Goal: Task Accomplishment & Management: Manage account settings

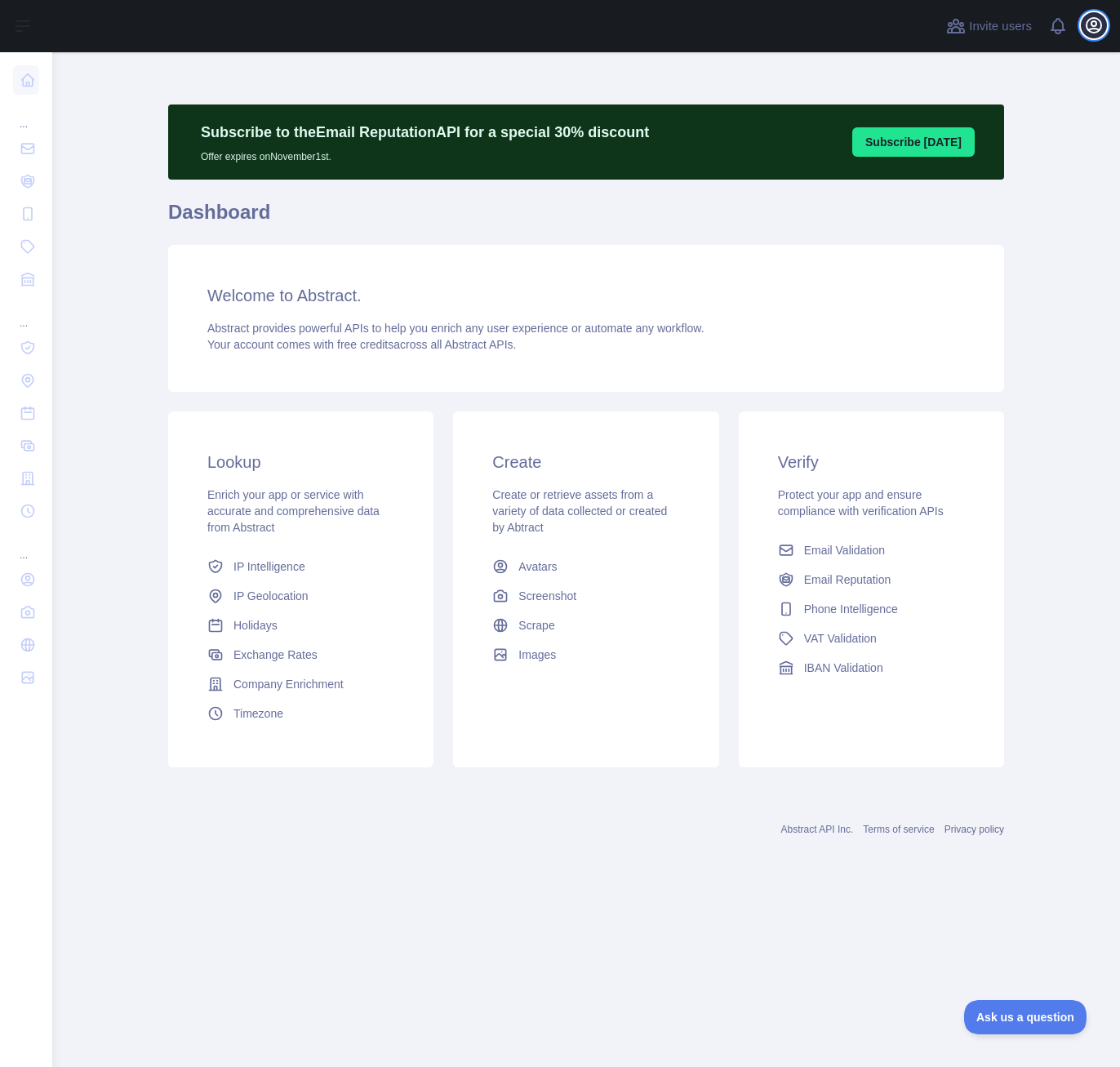
click at [1098, 25] on icon "button" at bounding box center [1095, 25] width 19 height 19
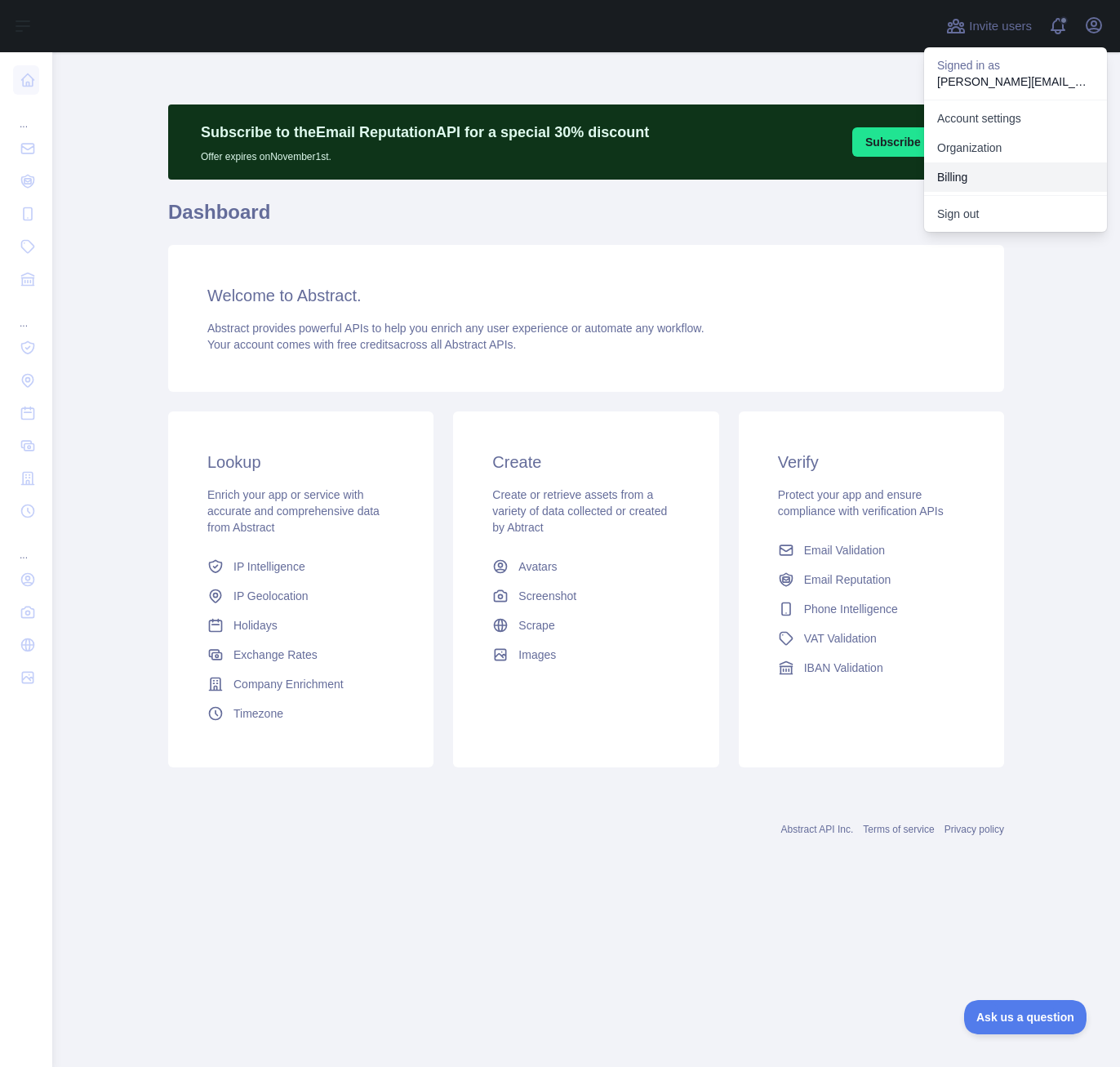
click at [968, 178] on button "Billing" at bounding box center [1016, 177] width 183 height 29
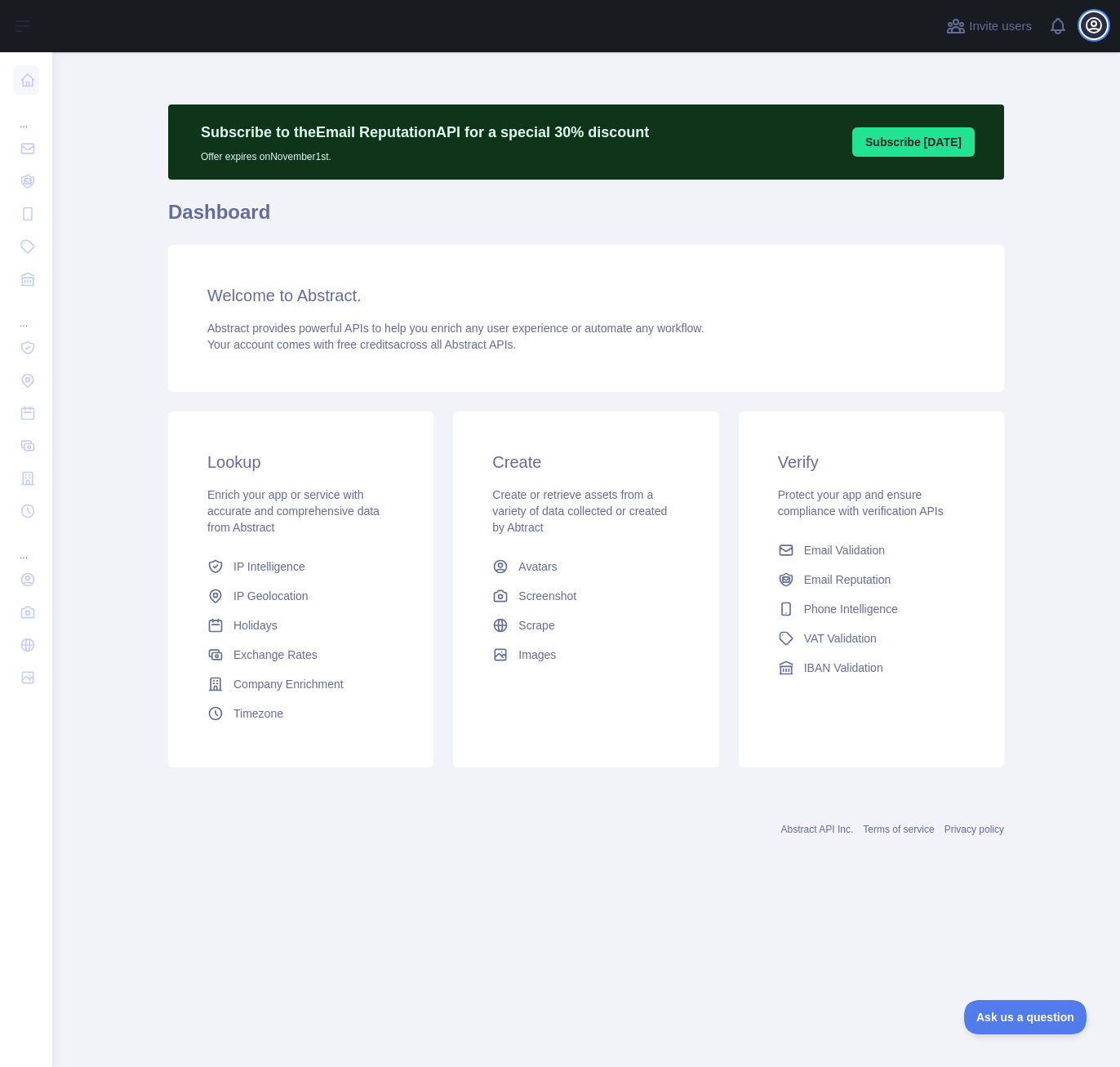
click at [1092, 28] on icon "button" at bounding box center [1094, 24] width 15 height 15
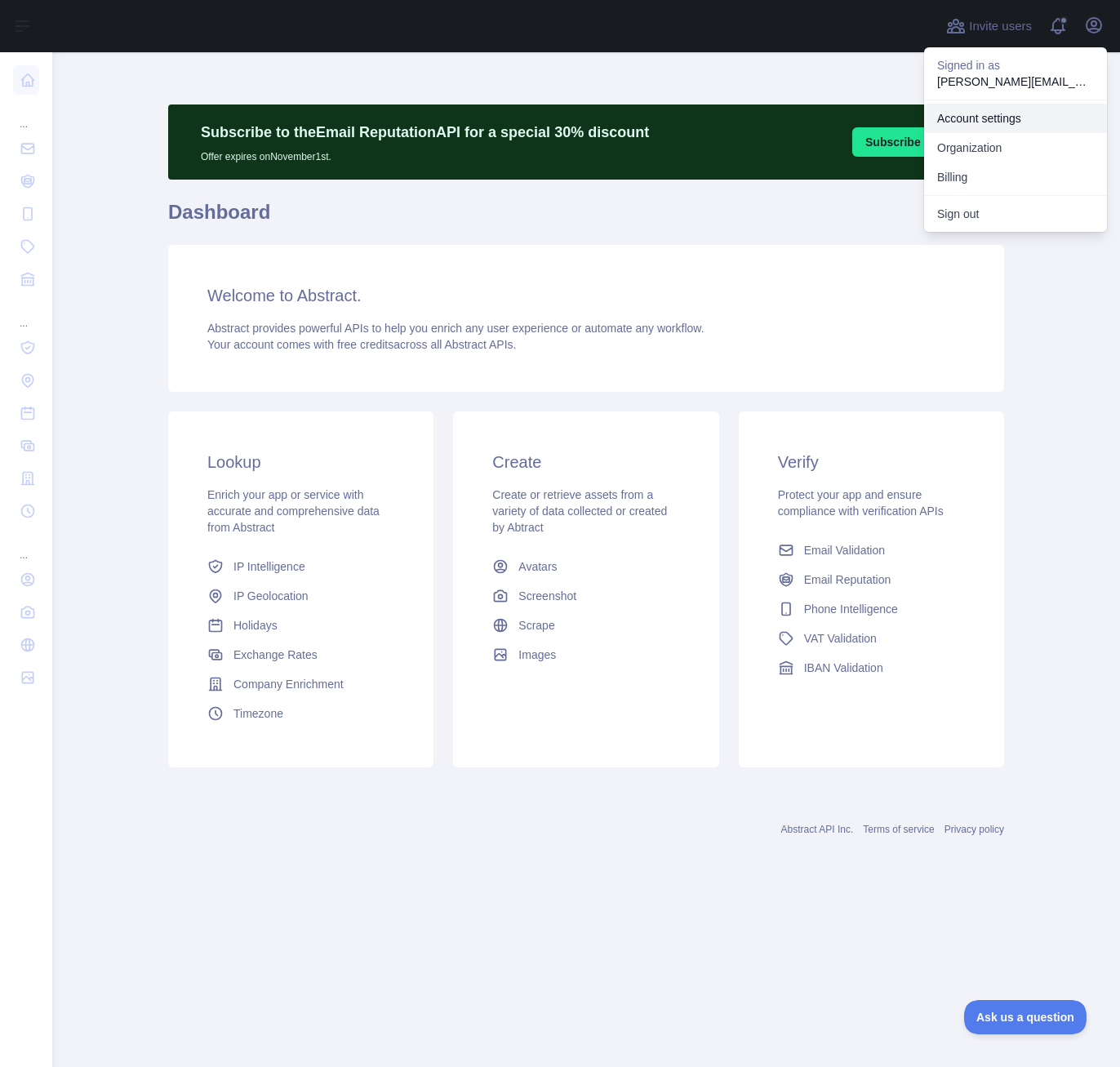
click at [996, 119] on link "Account settings" at bounding box center [1016, 118] width 183 height 29
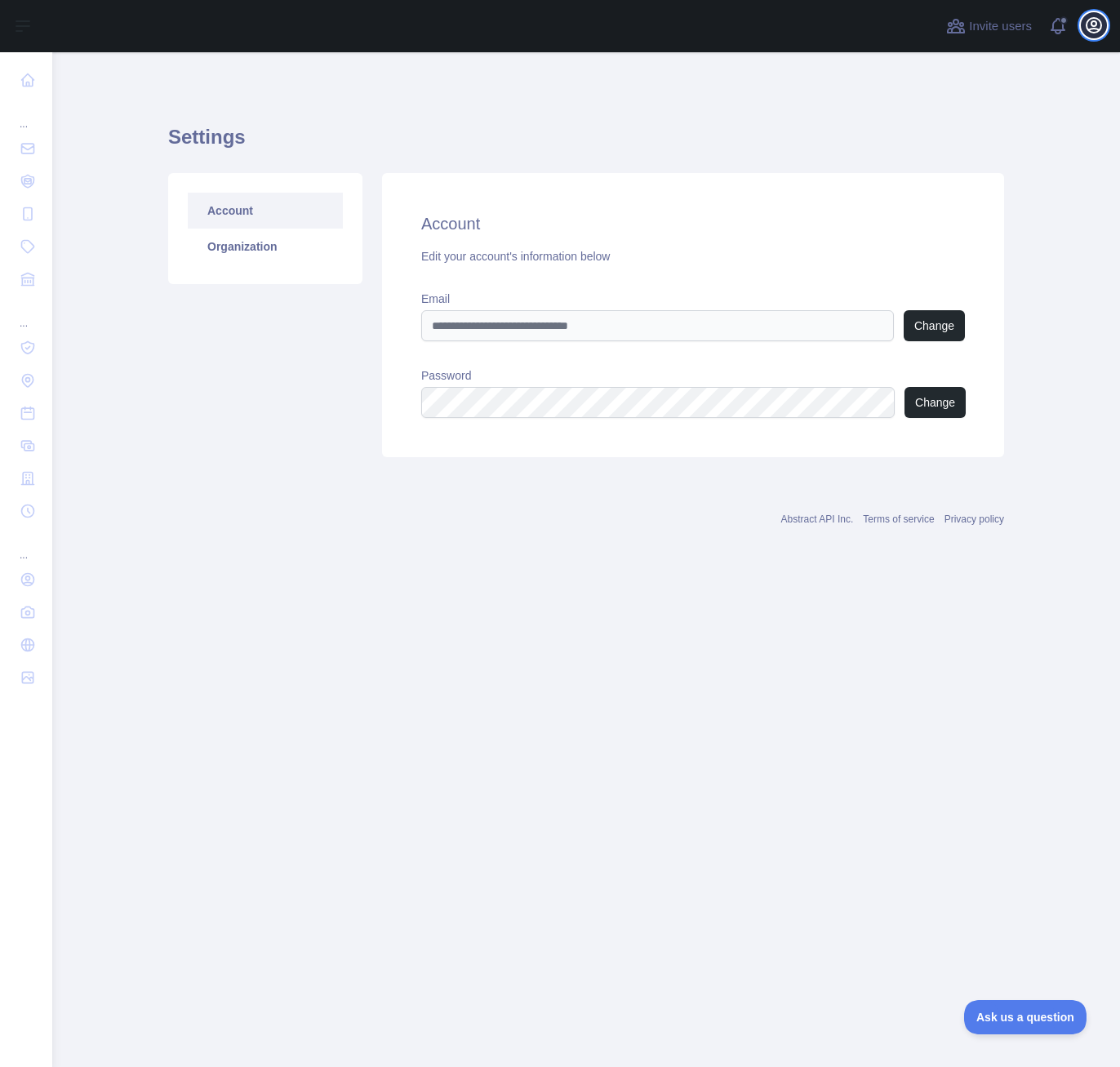
click at [1090, 25] on icon "button" at bounding box center [1095, 25] width 19 height 19
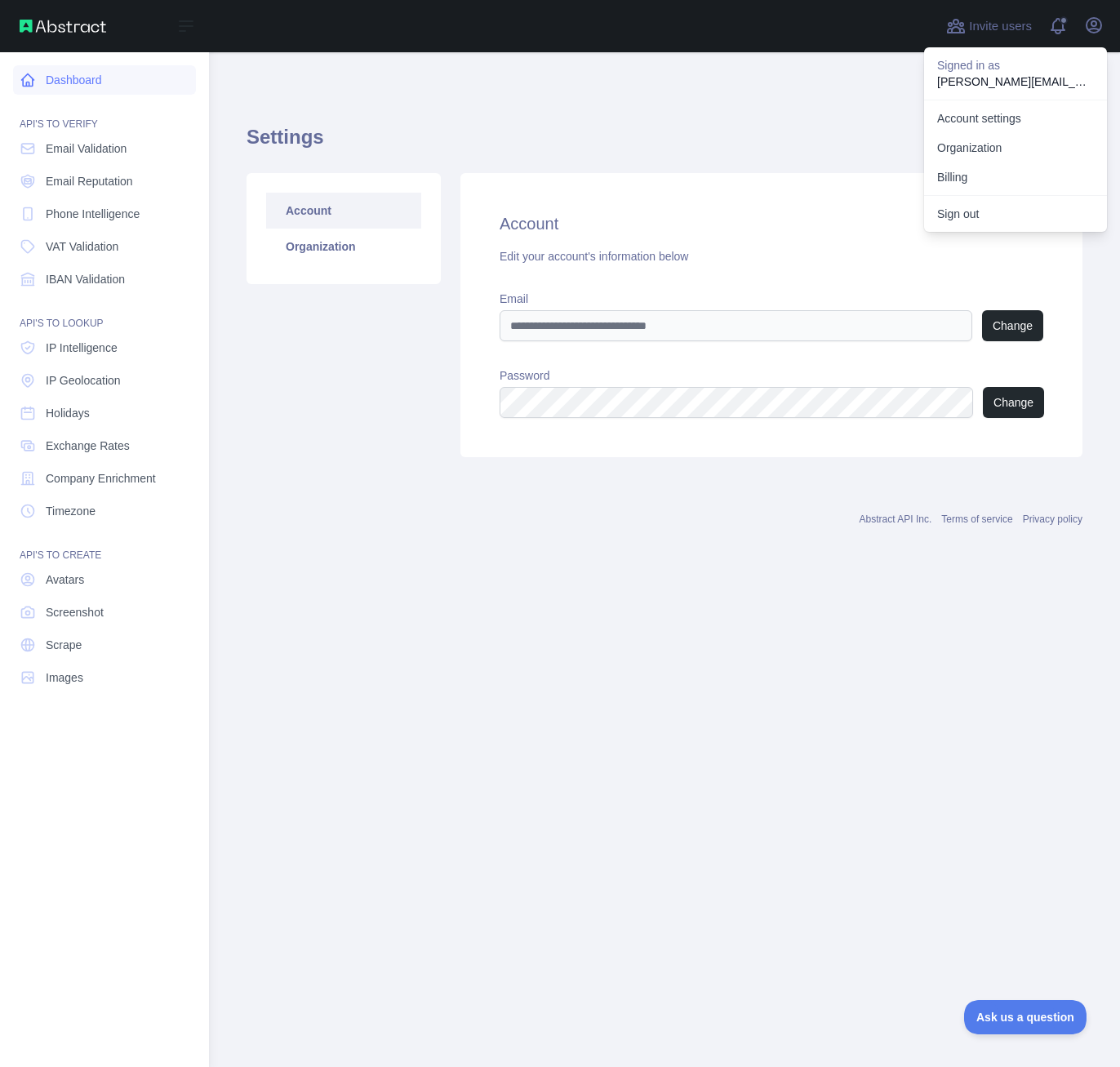
click at [75, 84] on link "Dashboard" at bounding box center [104, 80] width 183 height 29
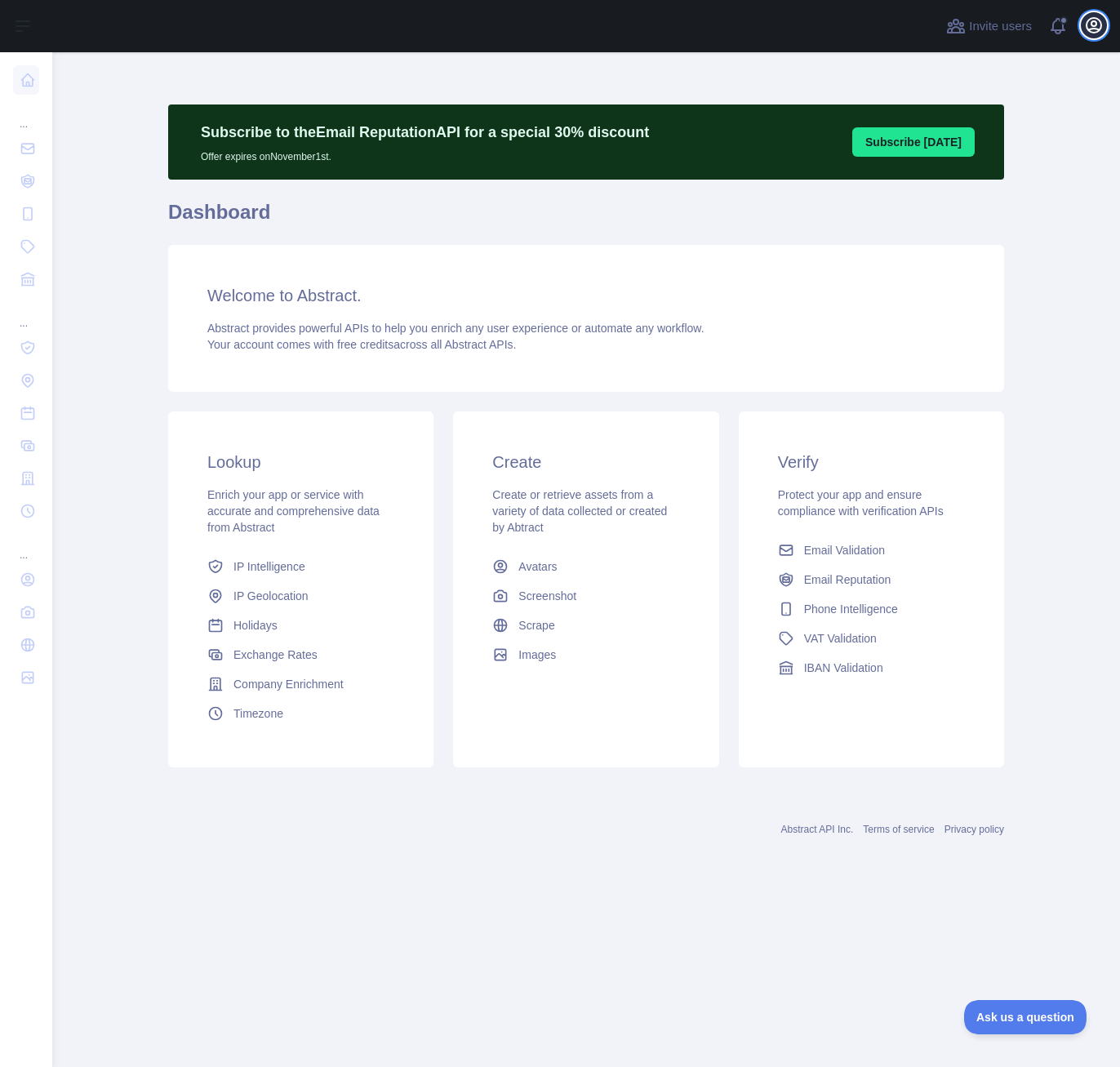
click at [1085, 26] on icon "button" at bounding box center [1095, 25] width 19 height 19
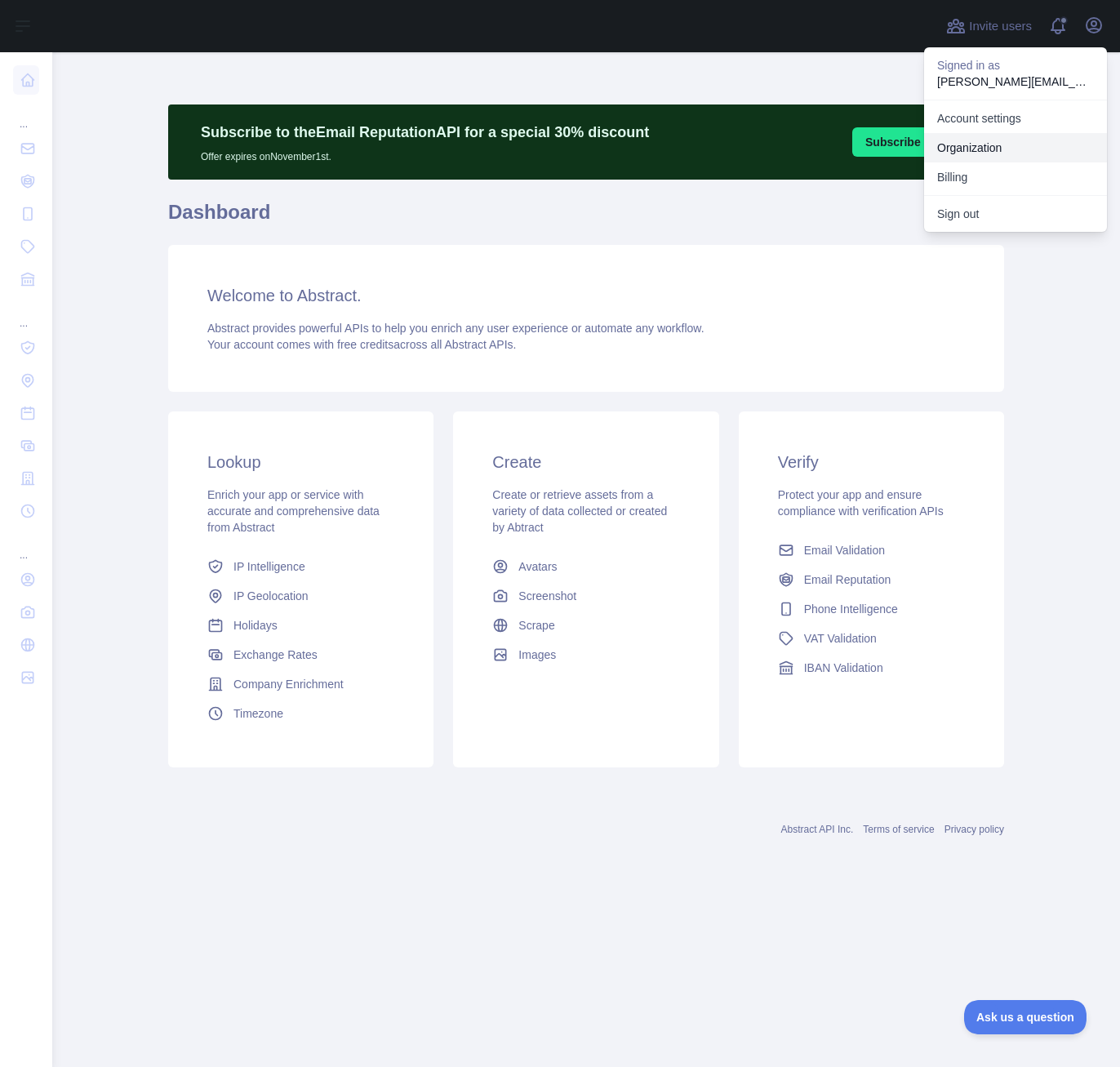
click at [983, 146] on link "Organization" at bounding box center [1016, 148] width 183 height 29
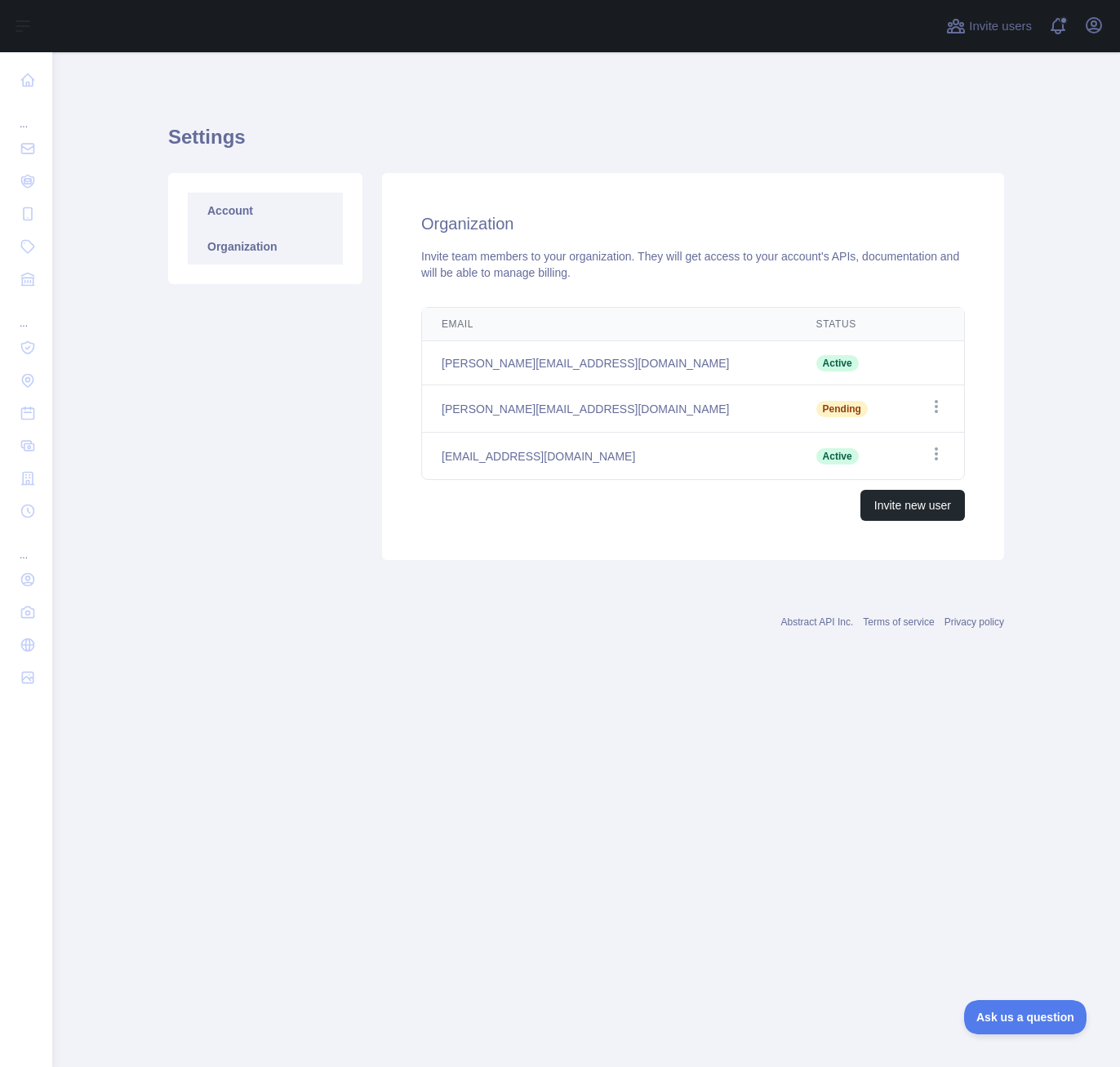
click at [243, 212] on link "Account" at bounding box center [265, 210] width 155 height 36
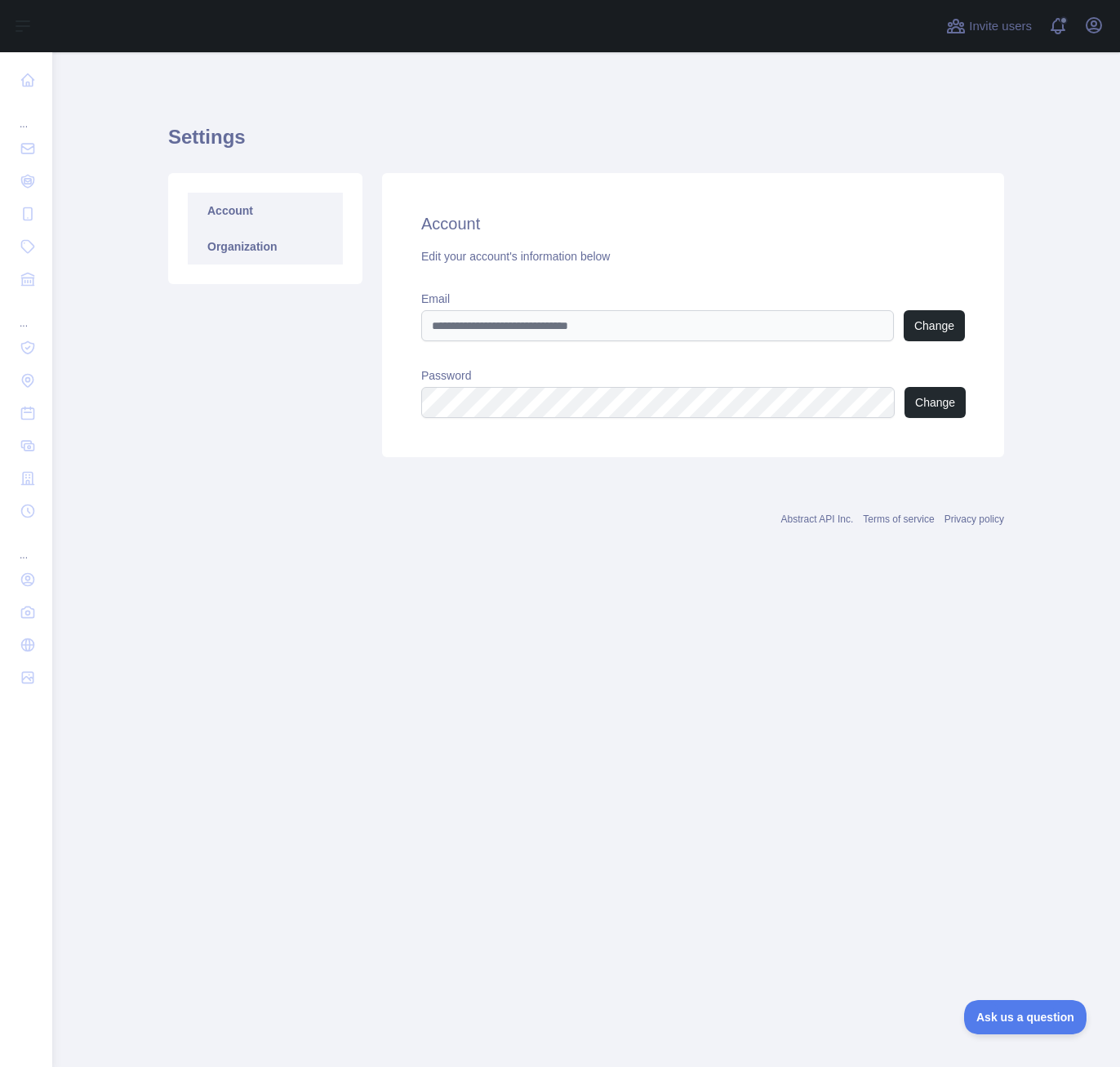
click at [244, 240] on link "Organization" at bounding box center [265, 246] width 155 height 36
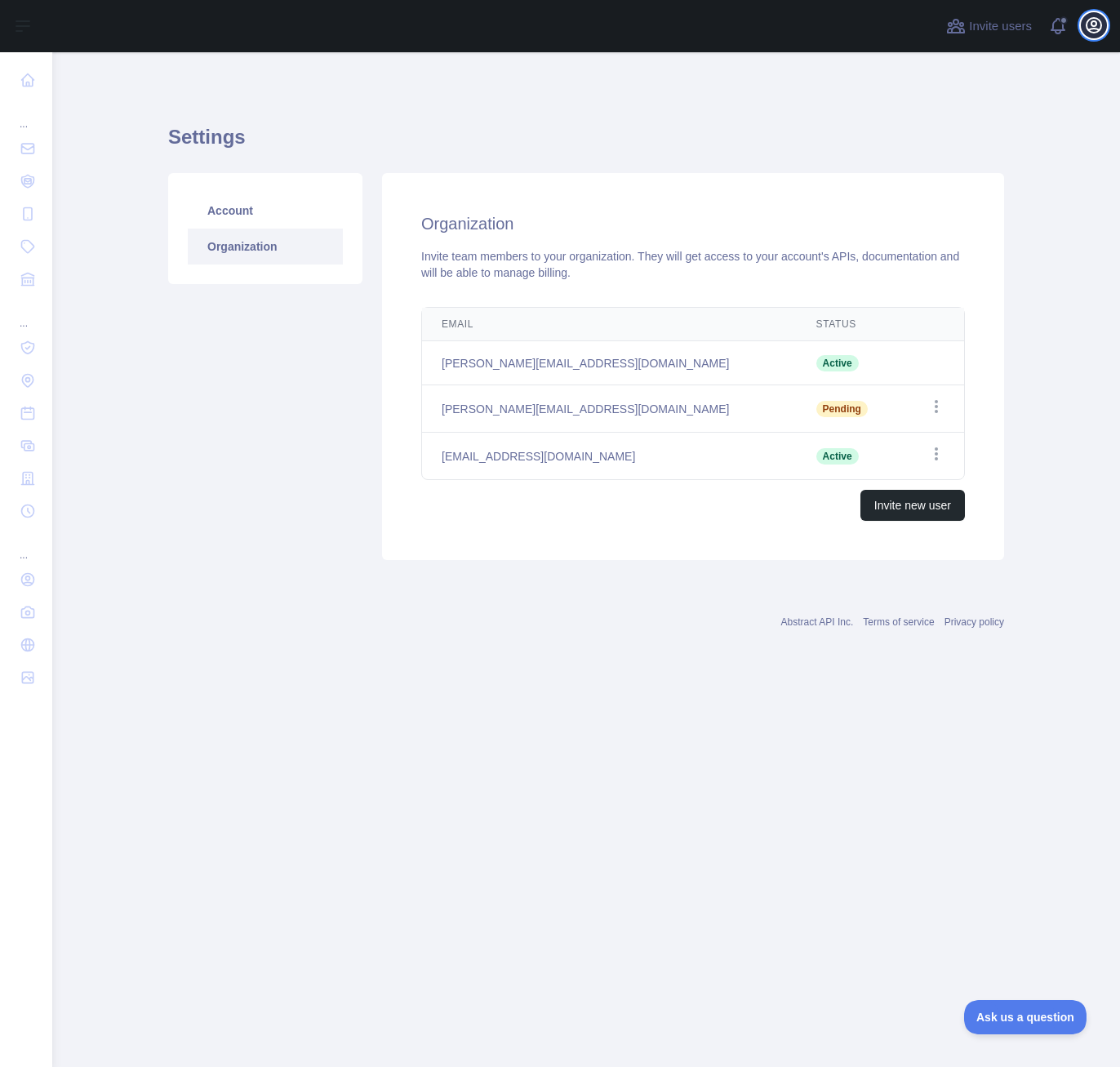
click at [1102, 25] on icon "button" at bounding box center [1095, 25] width 19 height 19
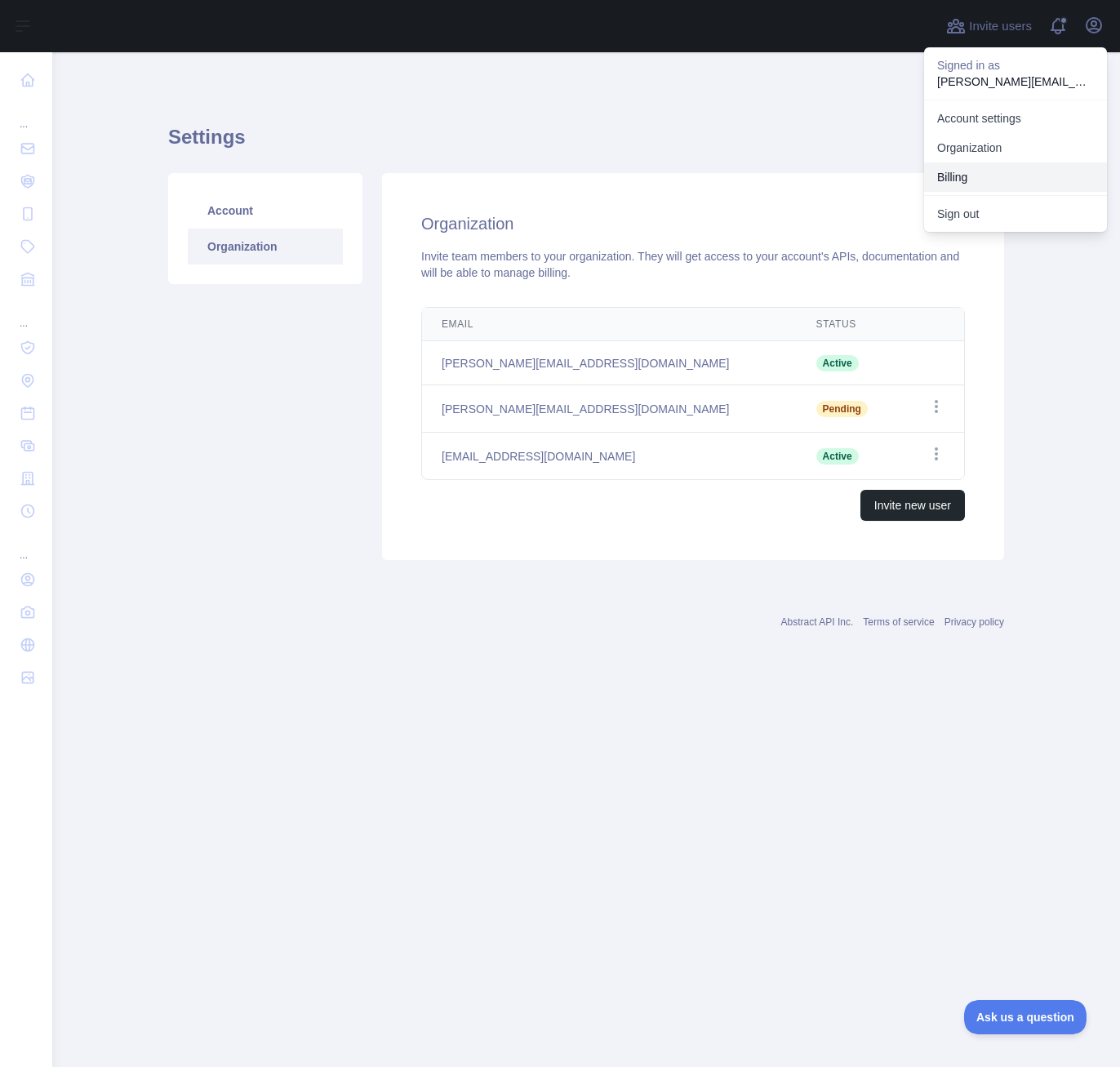
click at [965, 184] on button "Billing" at bounding box center [1016, 177] width 183 height 29
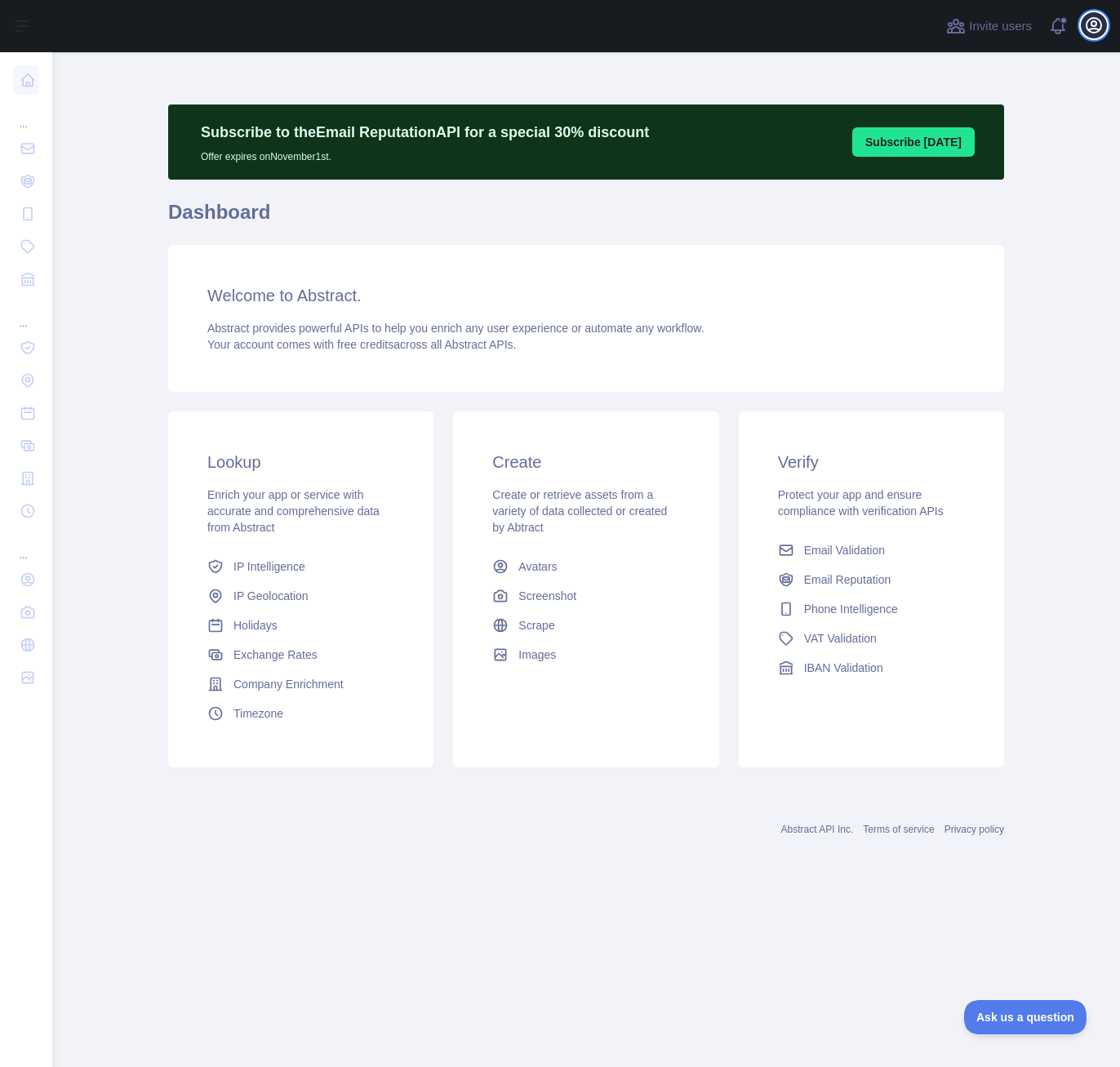
click at [1094, 23] on icon "button" at bounding box center [1095, 25] width 19 height 19
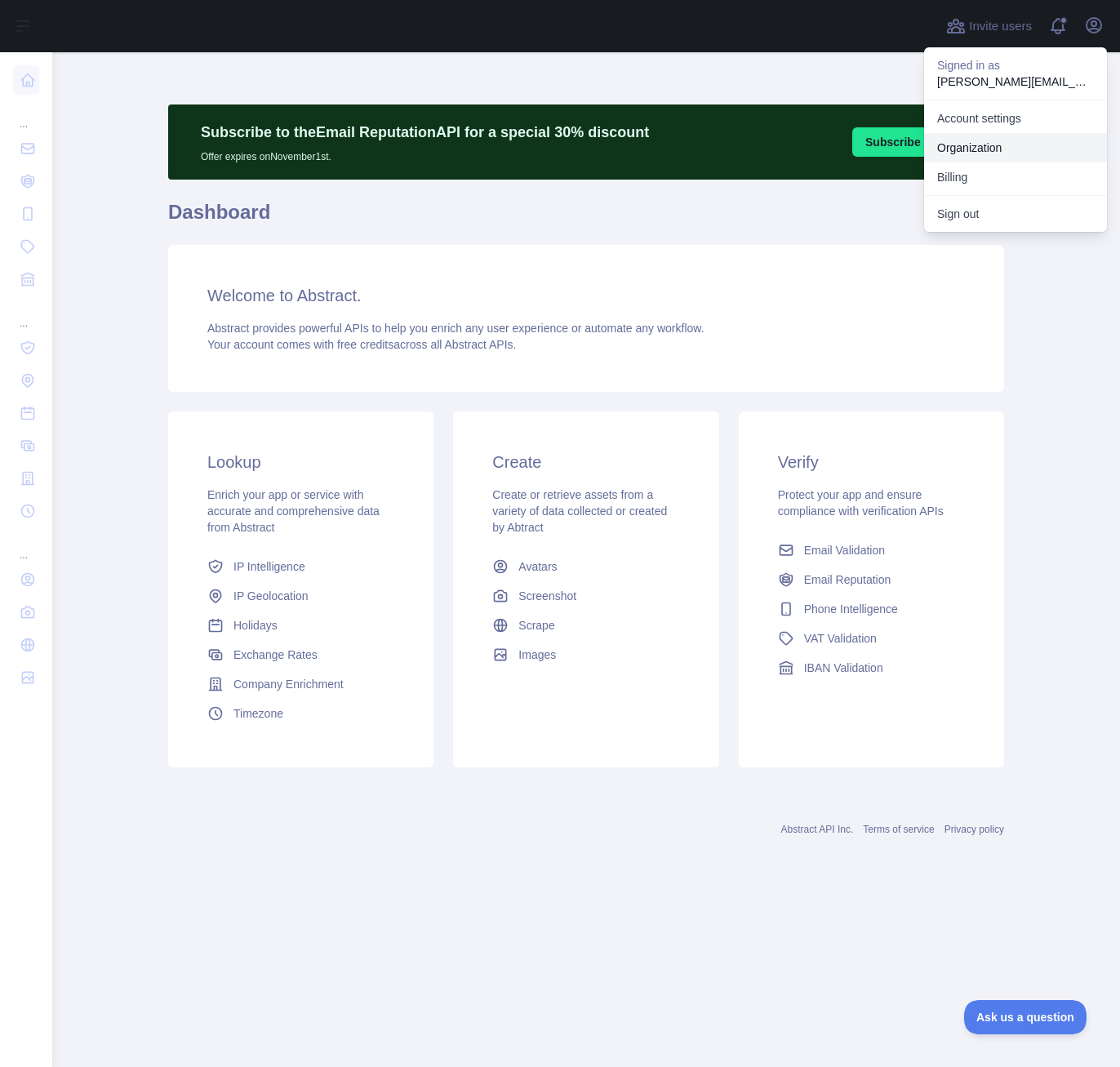
click at [988, 150] on link "Organization" at bounding box center [1016, 148] width 183 height 29
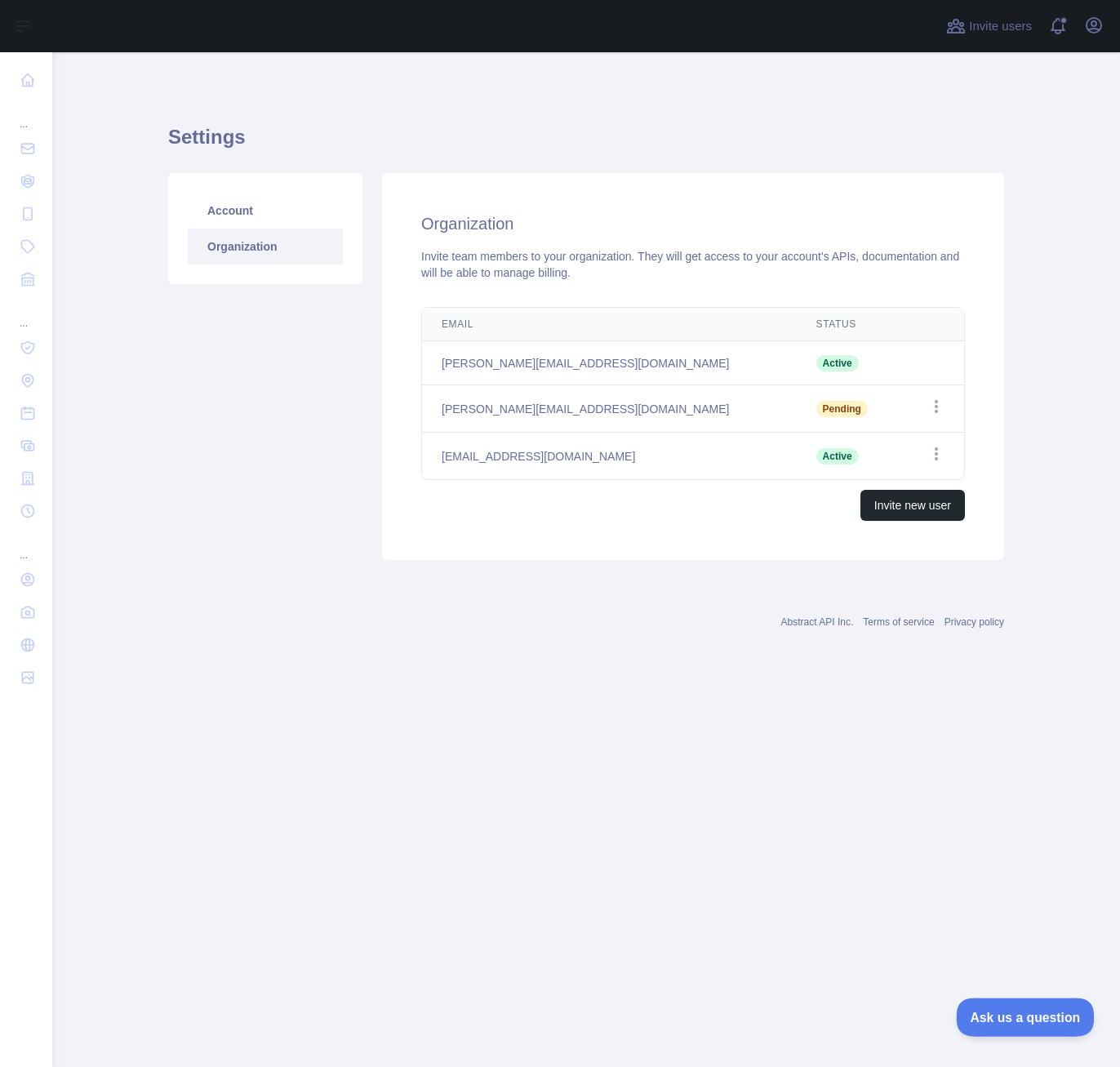
click at [1017, 1013] on span "Ask us a question" at bounding box center [1018, 1014] width 123 height 12
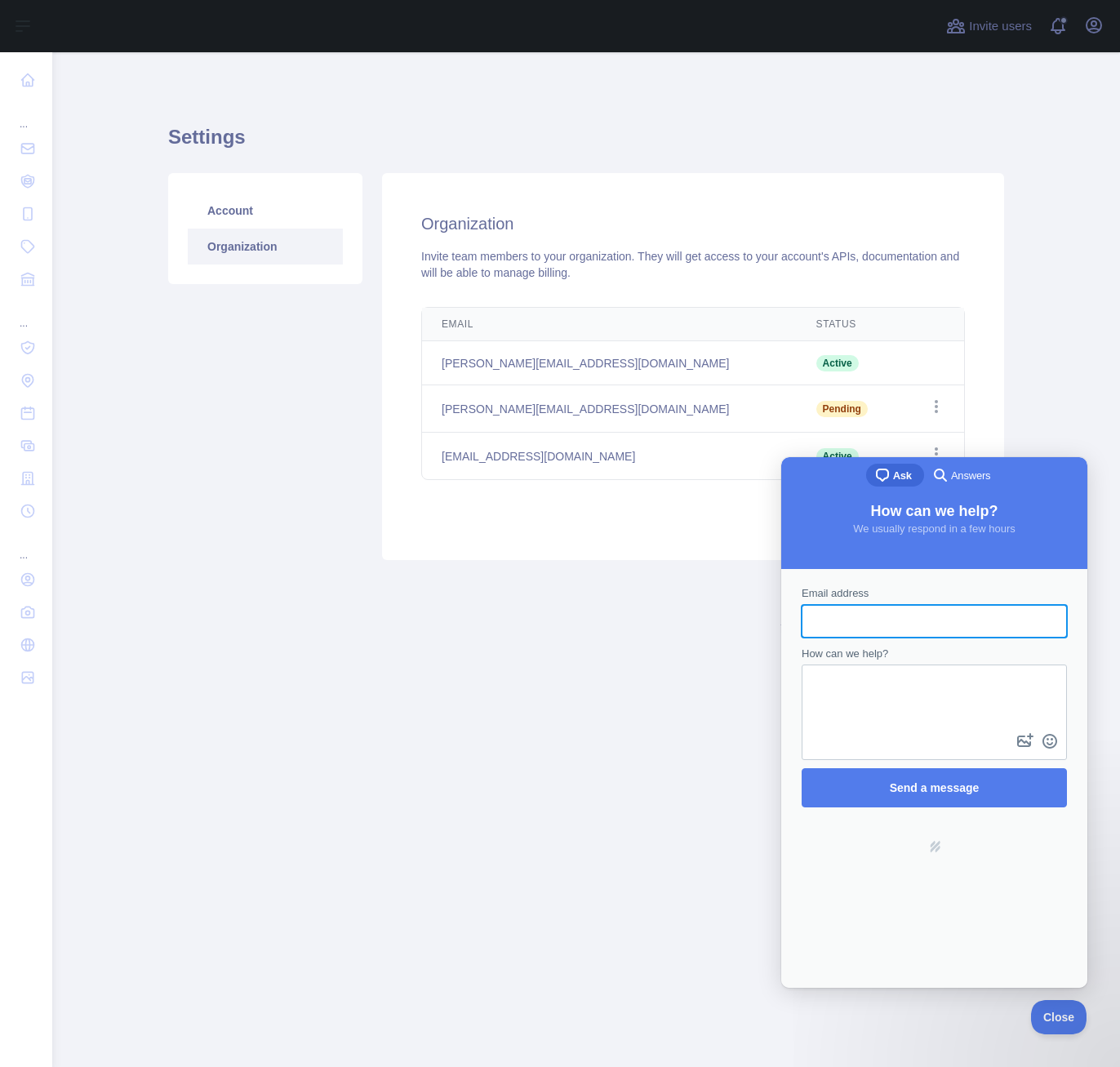
click at [976, 477] on span "Answers" at bounding box center [971, 475] width 39 height 17
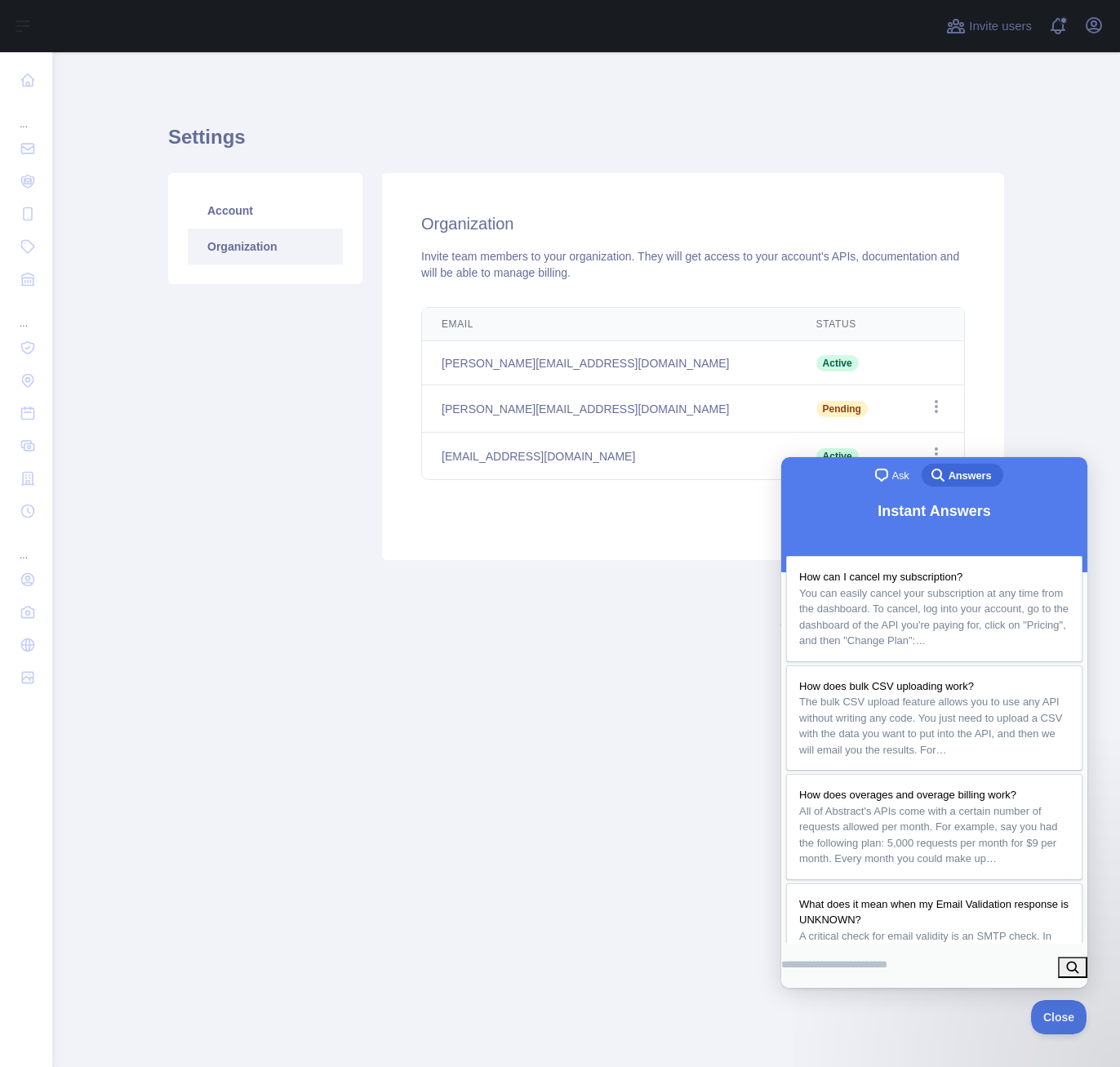
click at [1052, 353] on main "Settings Account Organization Organization Invite team members to your organiza…" at bounding box center [586, 560] width 1068 height 1014
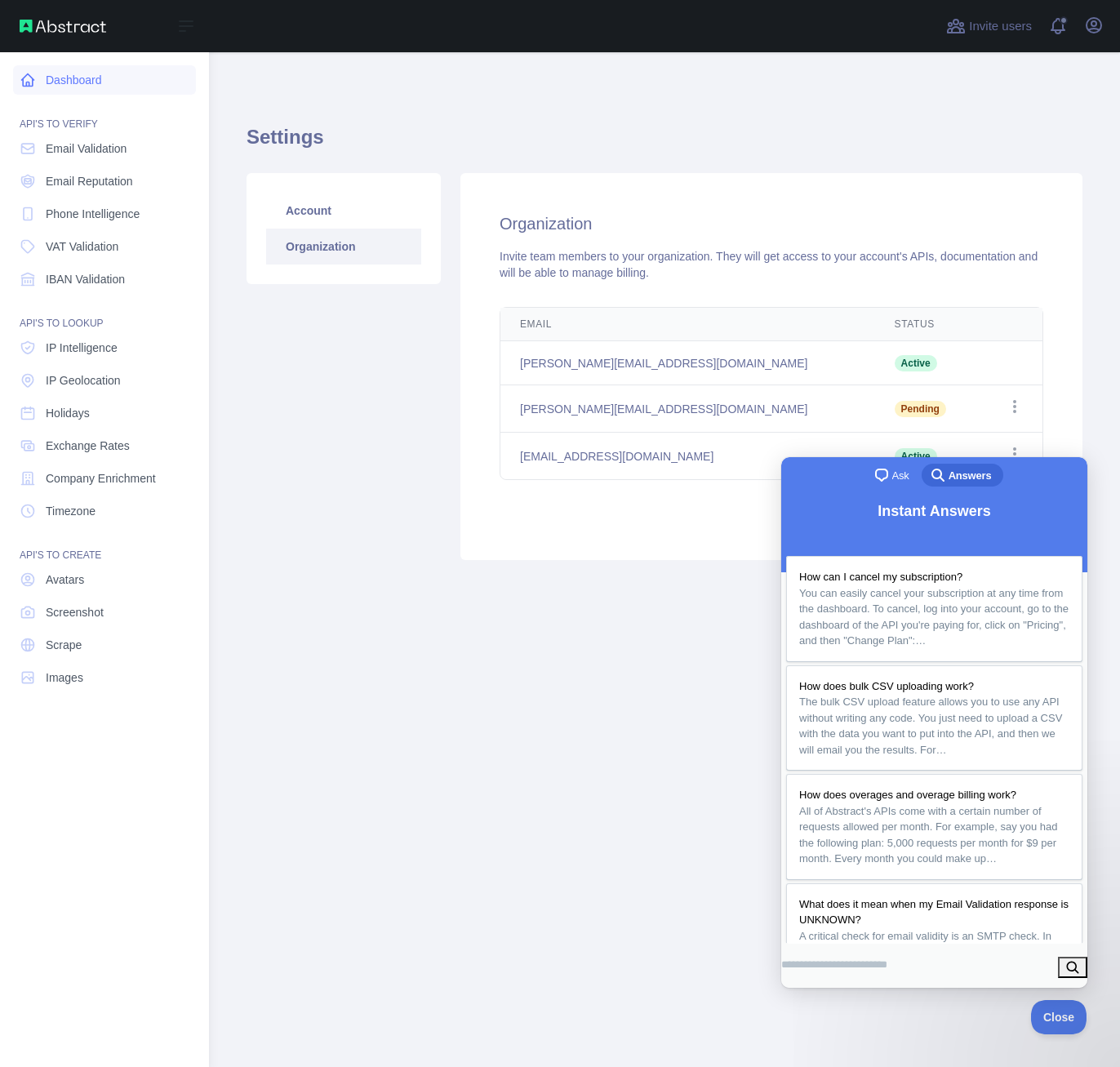
click at [56, 78] on link "Dashboard" at bounding box center [104, 80] width 183 height 29
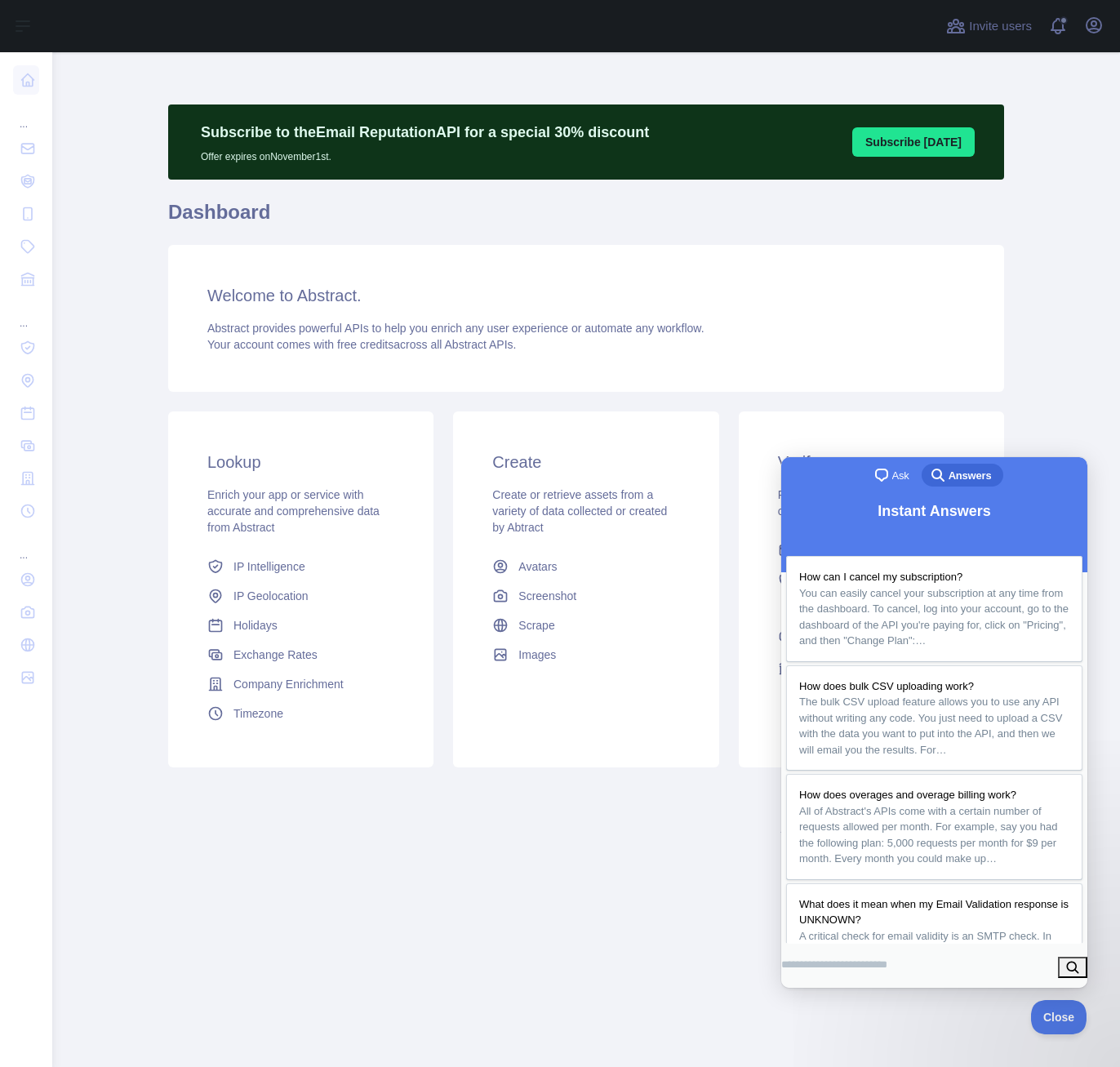
click at [762, 1010] on main "Subscribe to the Email Reputation API for a special 30 % discount Offer expires…" at bounding box center [586, 560] width 1068 height 1014
click at [1045, 427] on main "Subscribe to the Email Reputation API for a special 30 % discount Offer expires…" at bounding box center [586, 560] width 1068 height 1014
click at [1064, 1016] on span "Close" at bounding box center [1055, 1014] width 56 height 12
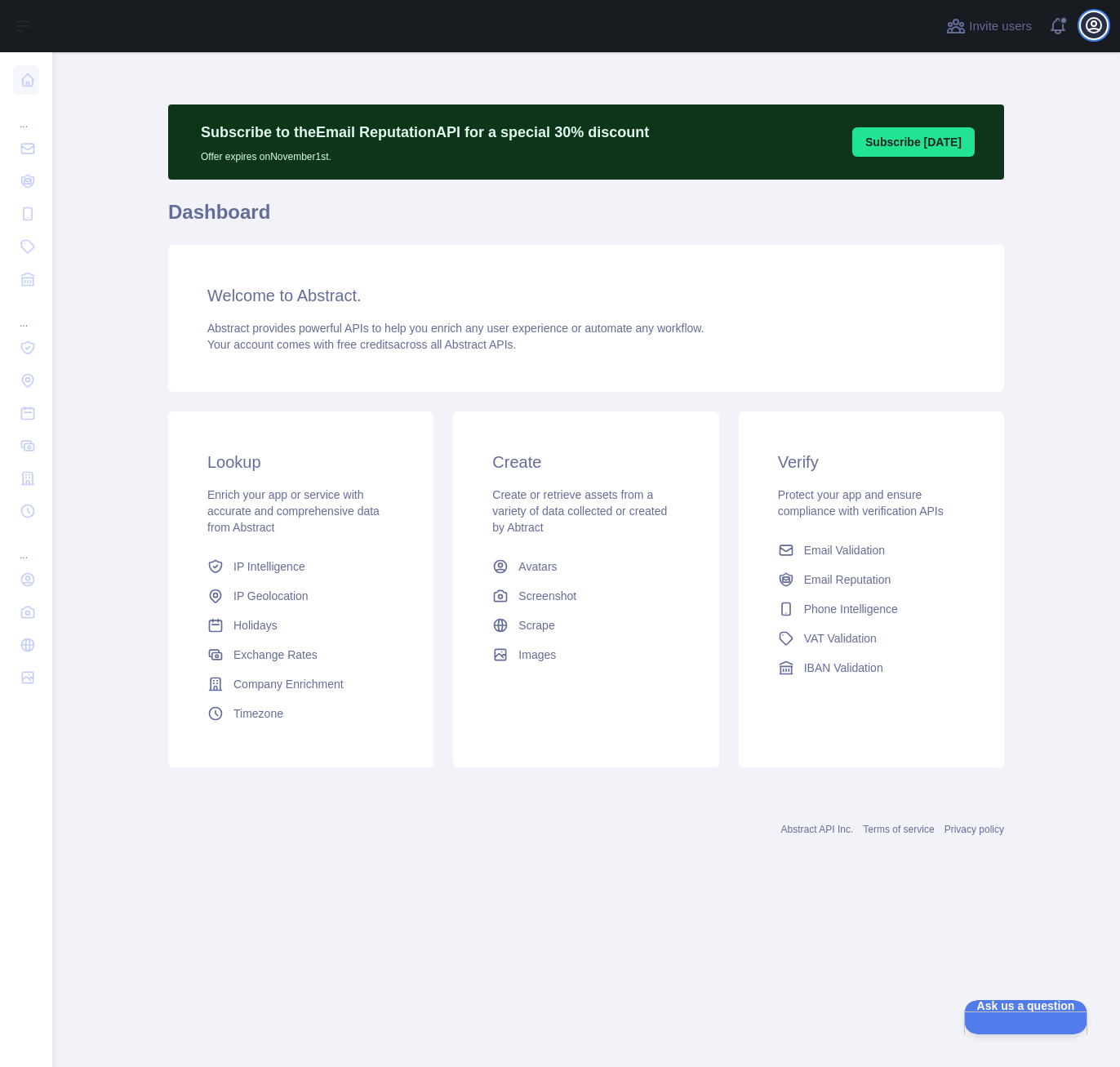
click at [1101, 29] on icon "button" at bounding box center [1094, 24] width 15 height 15
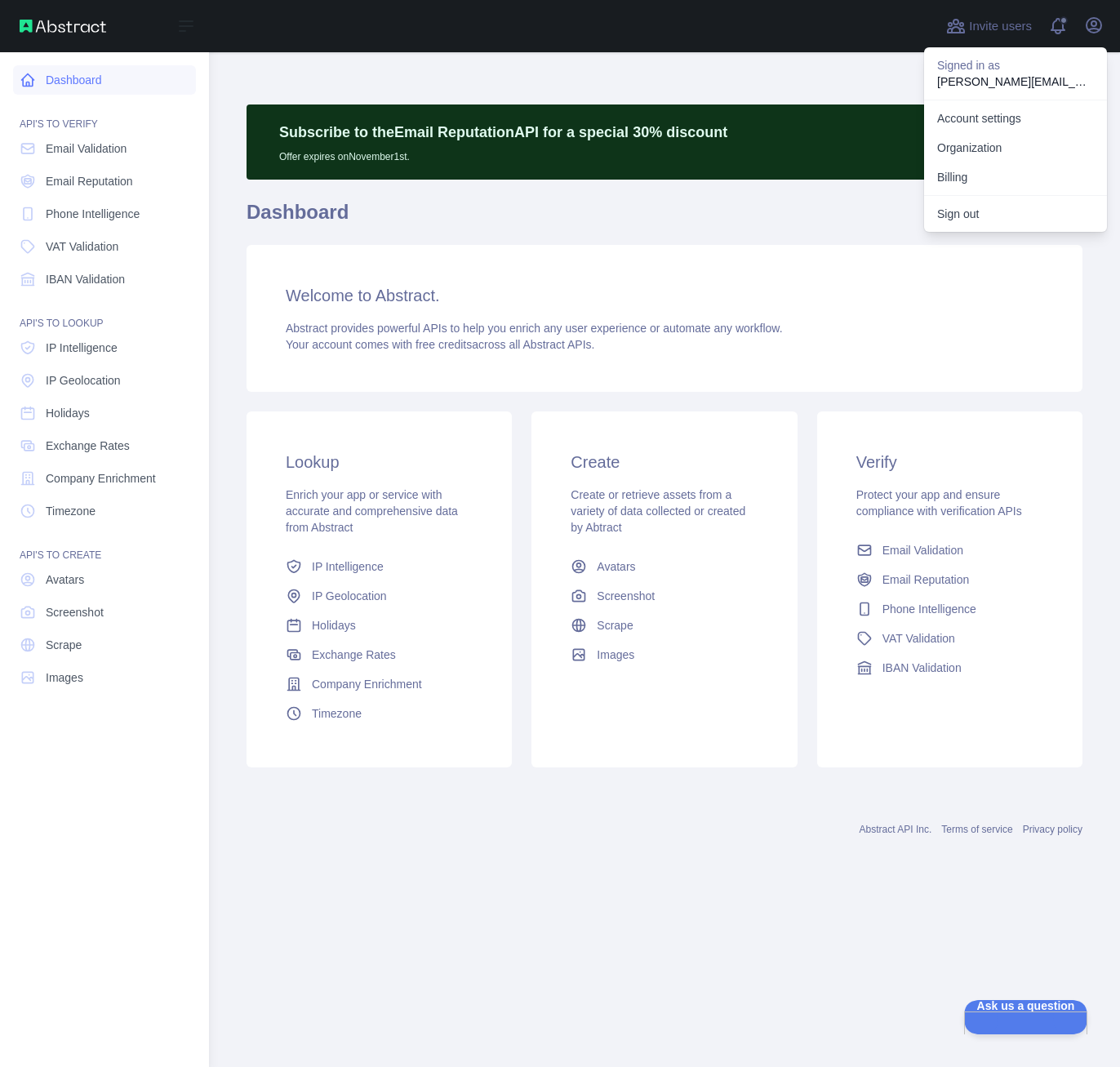
click at [43, 80] on link "Dashboard" at bounding box center [104, 80] width 183 height 29
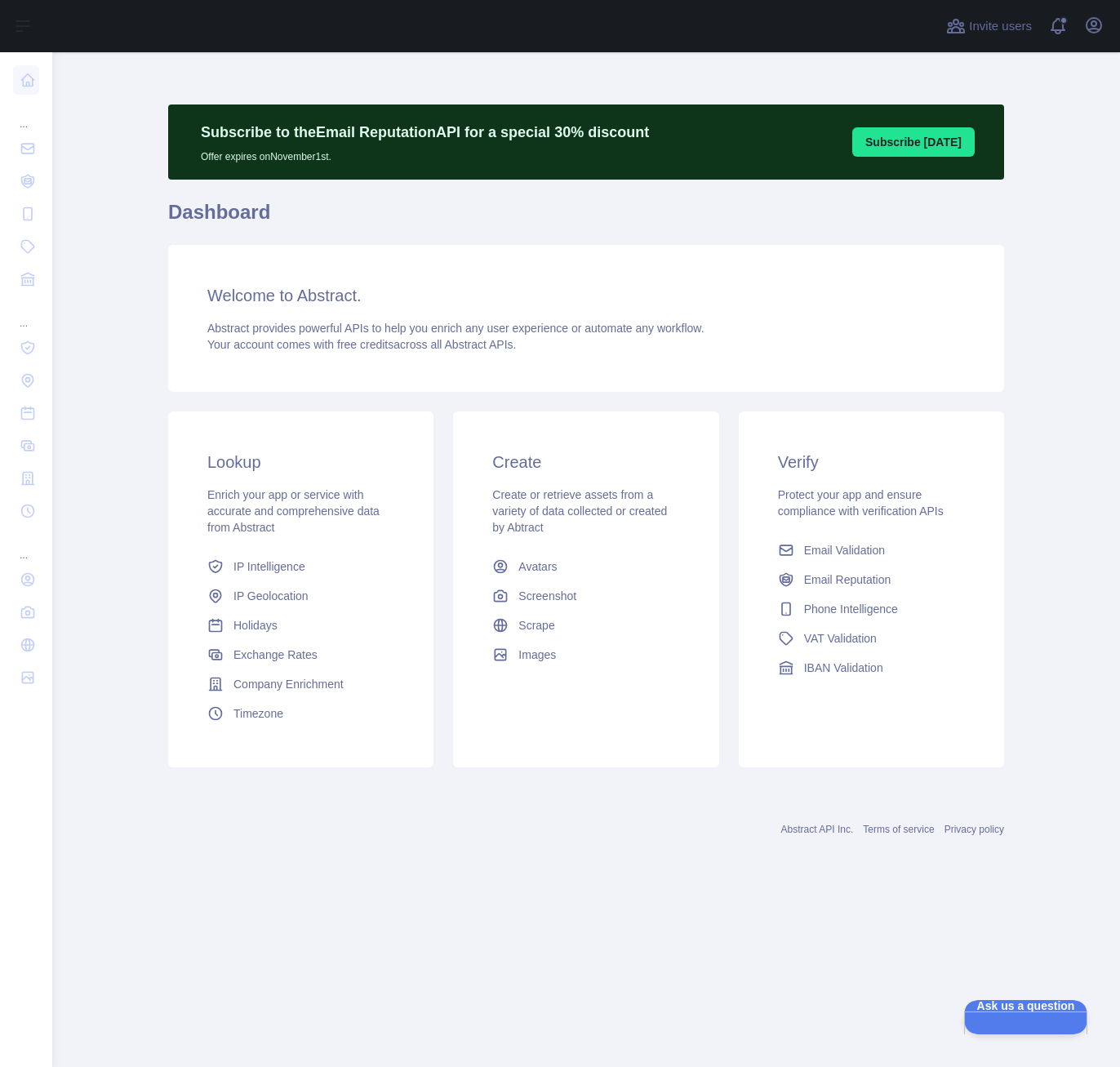
click at [873, 890] on main "Subscribe to the Email Reputation API for a special 30 % discount Offer expires…" at bounding box center [586, 560] width 1068 height 1014
click at [623, 203] on h1 "Dashboard" at bounding box center [586, 219] width 837 height 39
click at [918, 144] on button "Subscribe [DATE]" at bounding box center [914, 142] width 123 height 29
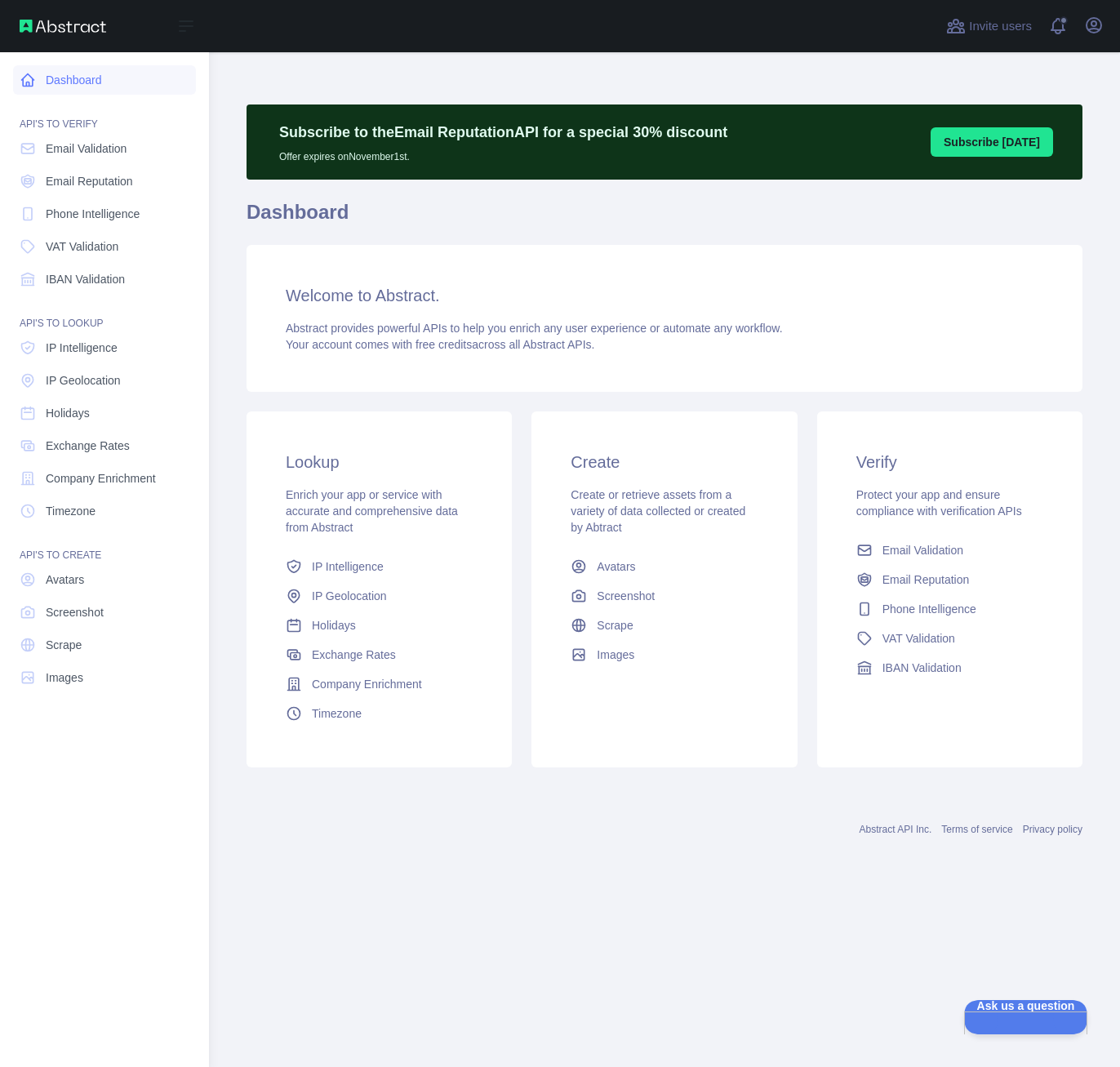
click at [79, 76] on link "Dashboard" at bounding box center [104, 80] width 183 height 29
click at [35, 32] on img at bounding box center [62, 25] width 87 height 13
click at [39, 26] on img at bounding box center [62, 25] width 87 height 13
click at [60, 80] on link "Dashboard" at bounding box center [104, 80] width 183 height 29
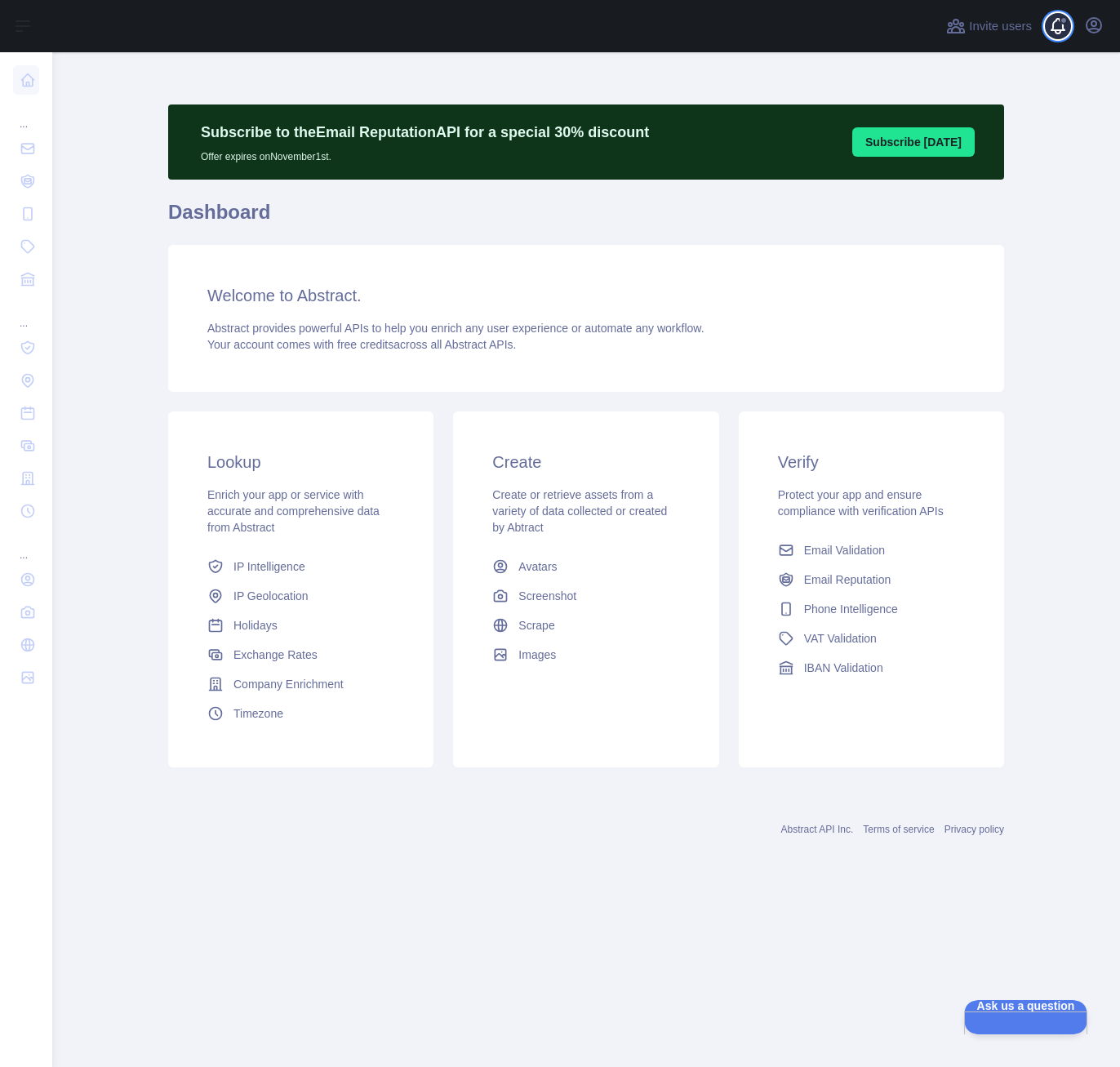
click at [1056, 25] on span at bounding box center [1065, 26] width 33 height 53
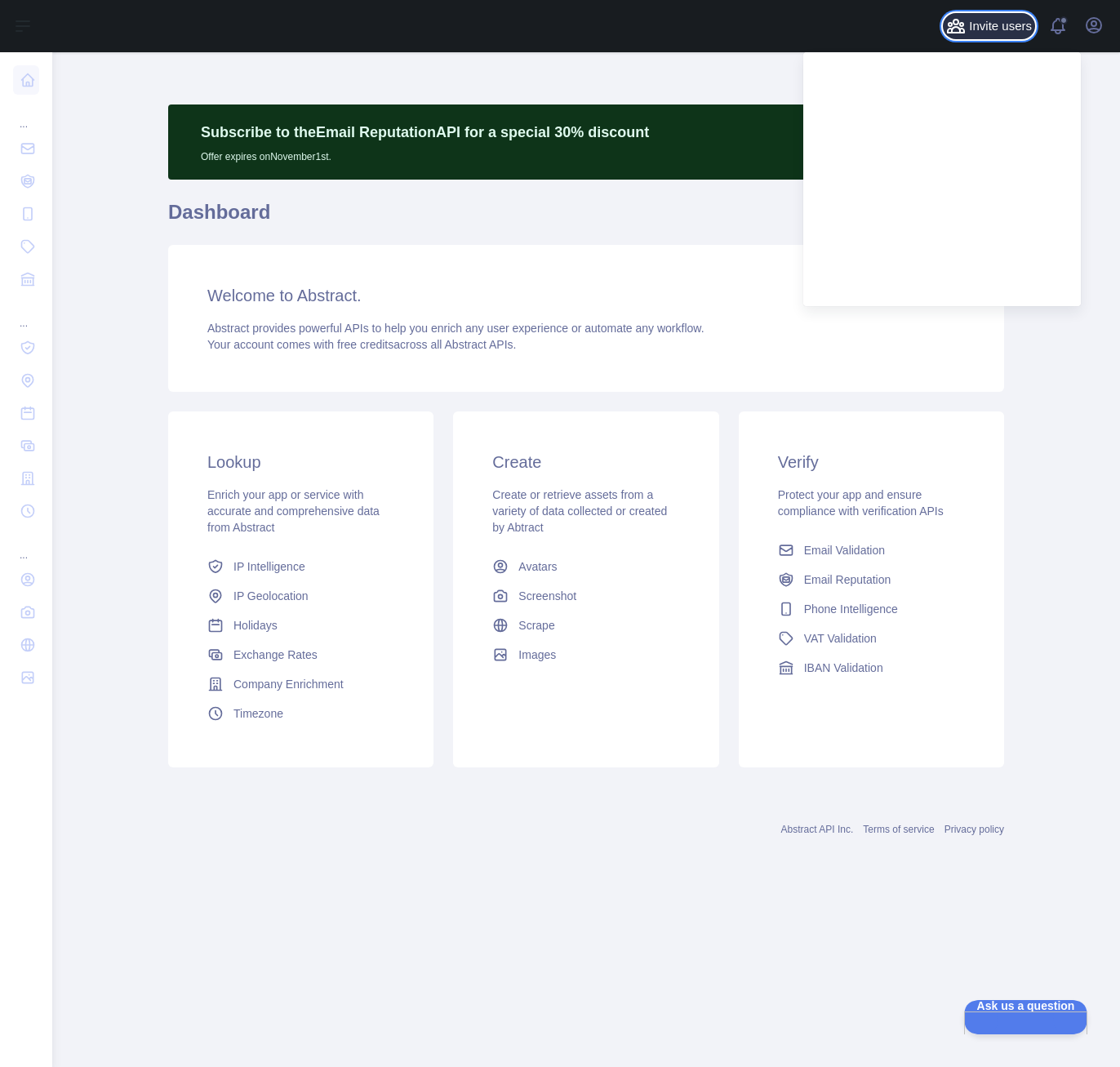
click at [1002, 28] on span "Invite users" at bounding box center [1000, 26] width 63 height 18
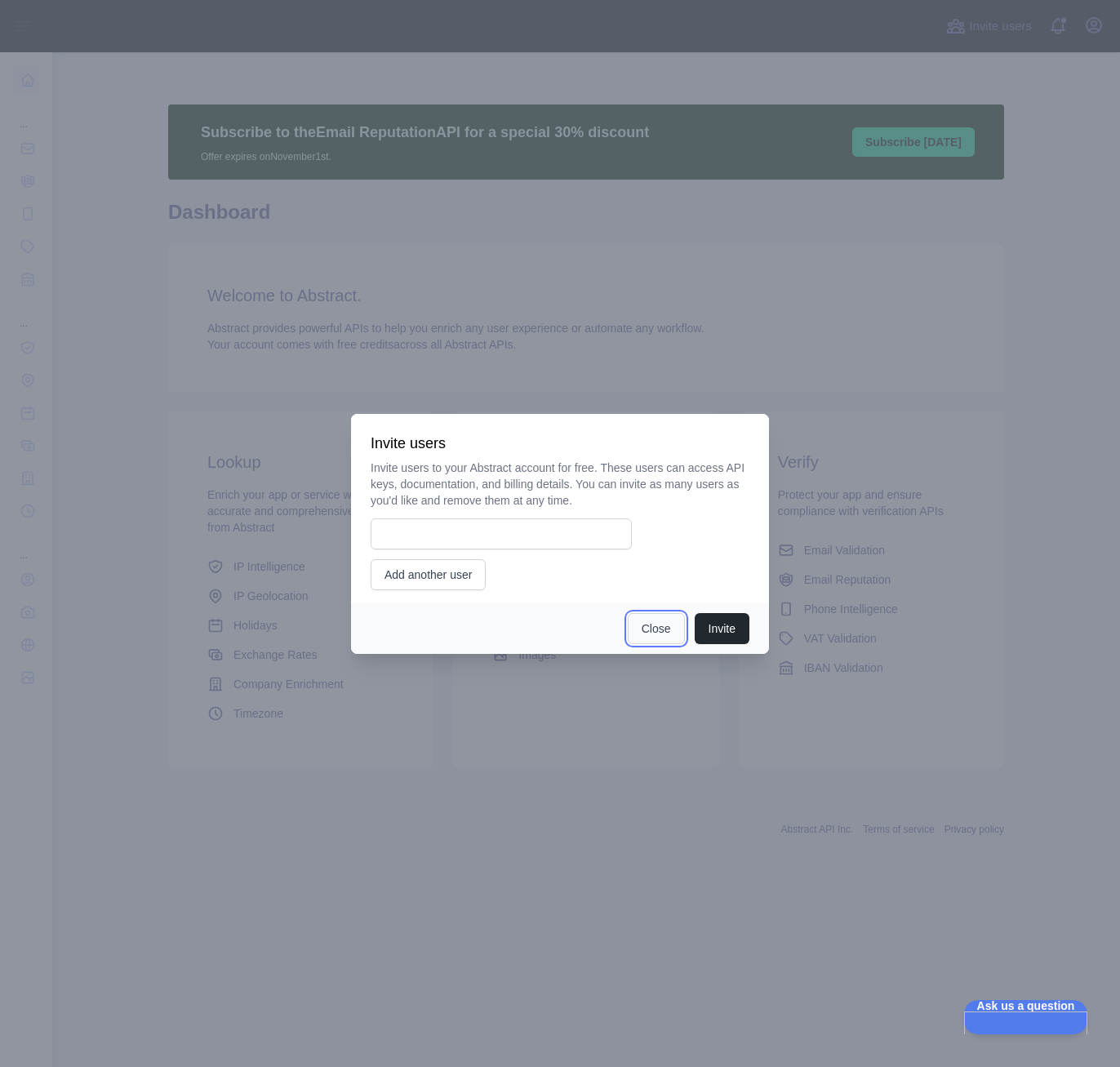
click at [664, 630] on button "Close" at bounding box center [656, 629] width 57 height 31
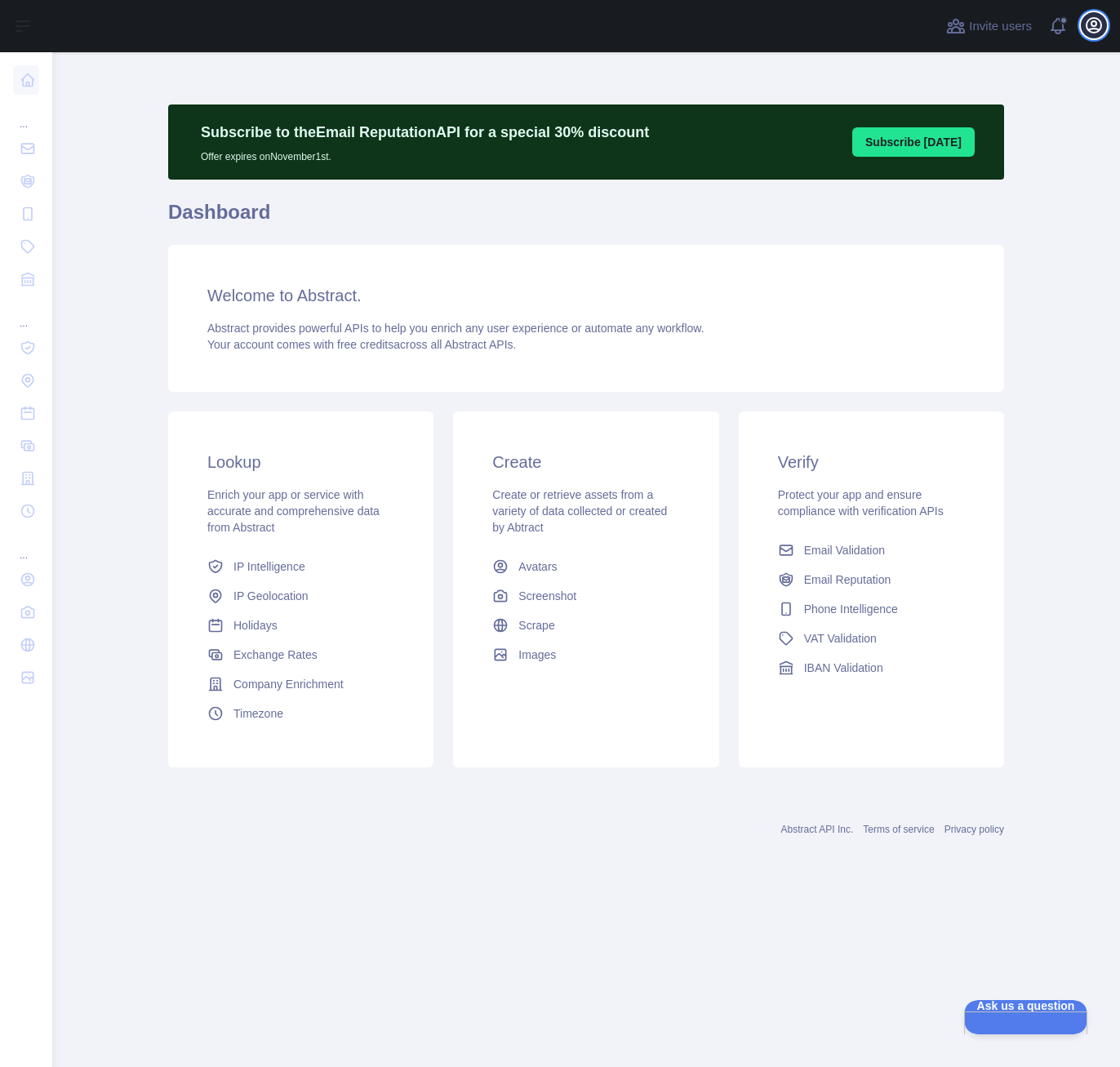
click at [1091, 21] on icon "button" at bounding box center [1095, 25] width 19 height 19
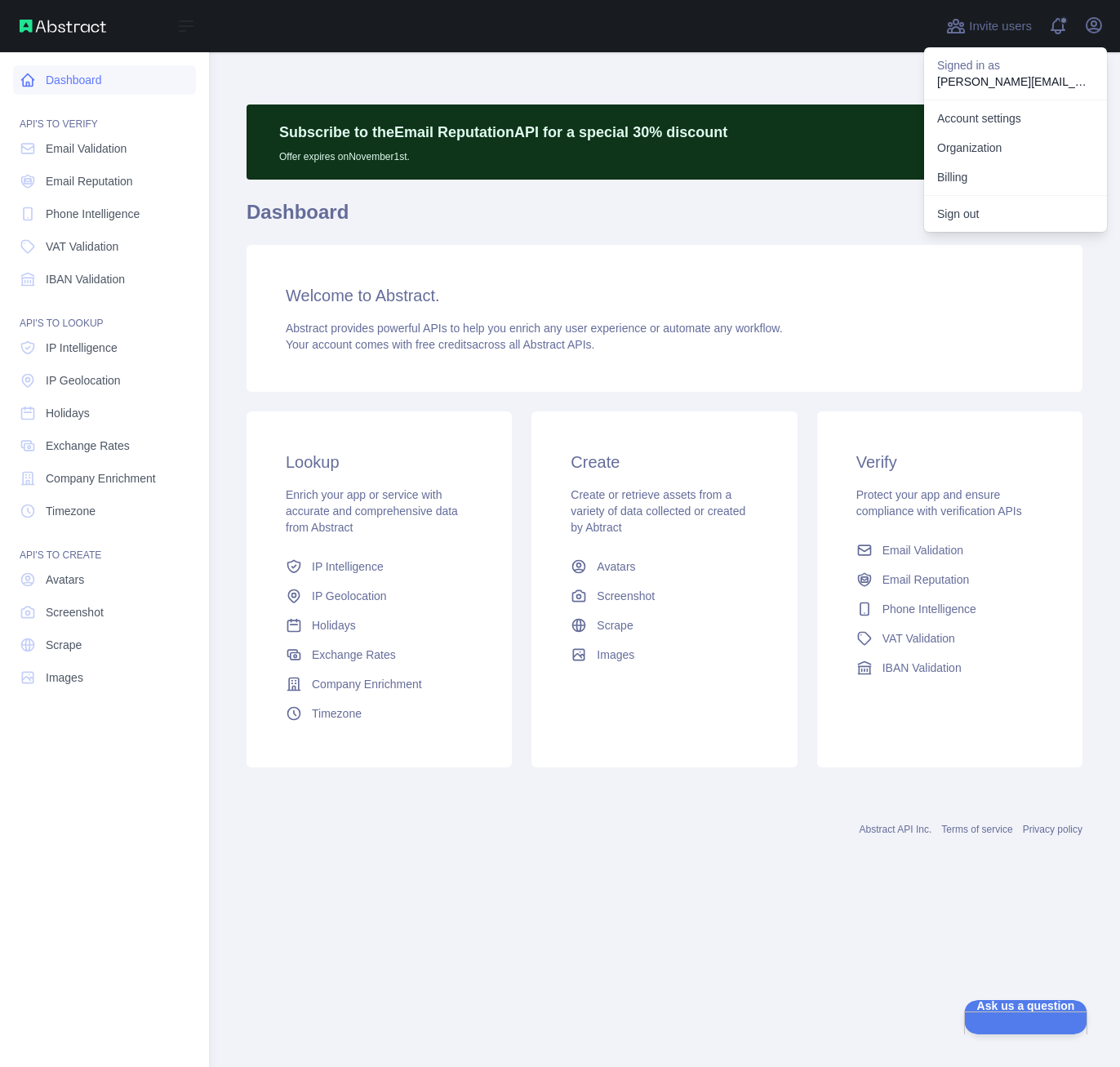
click at [39, 80] on link "Dashboard" at bounding box center [104, 80] width 183 height 29
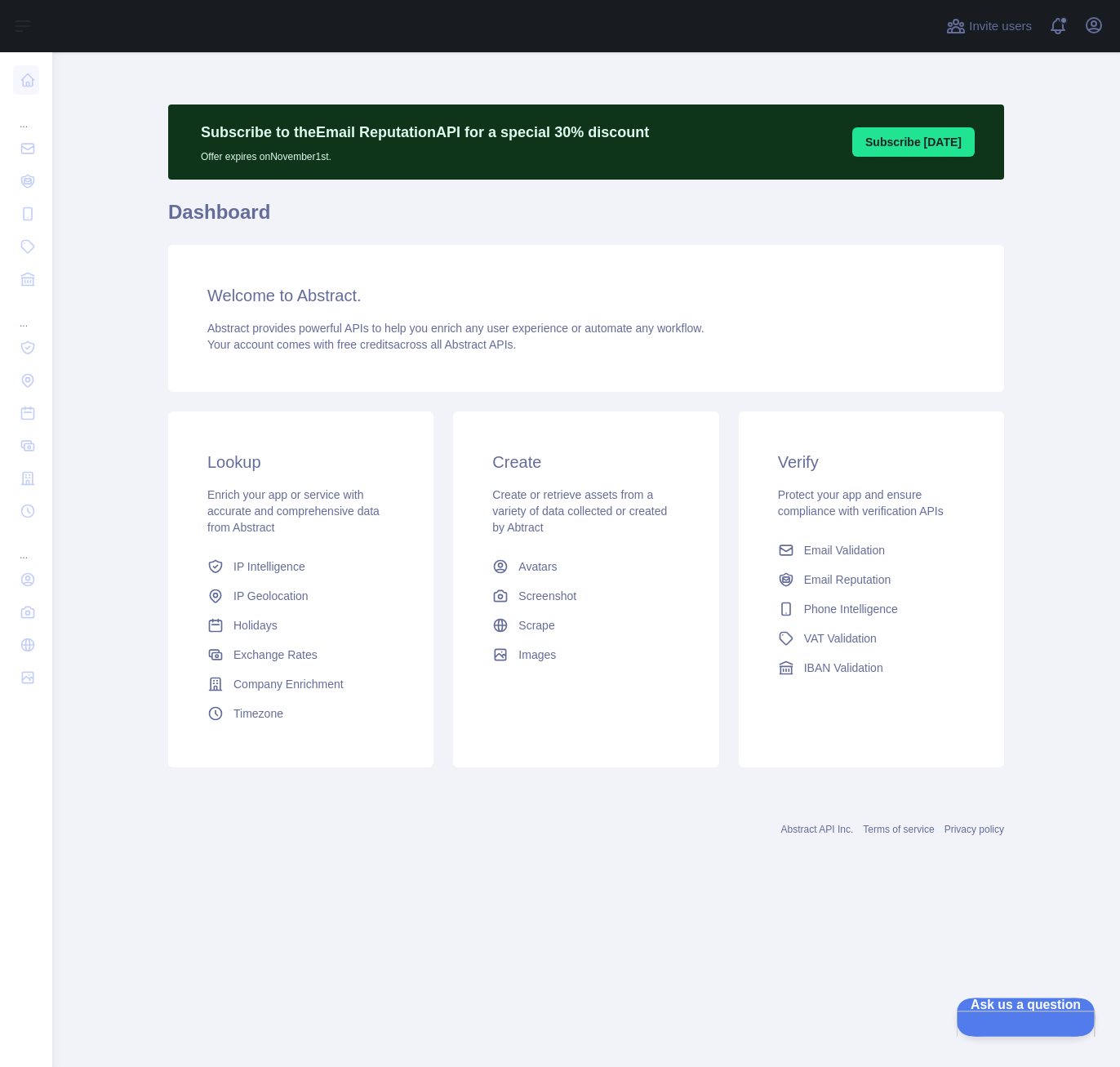
click at [999, 1009] on span "Ask us a question" at bounding box center [1018, 1004] width 124 height 12
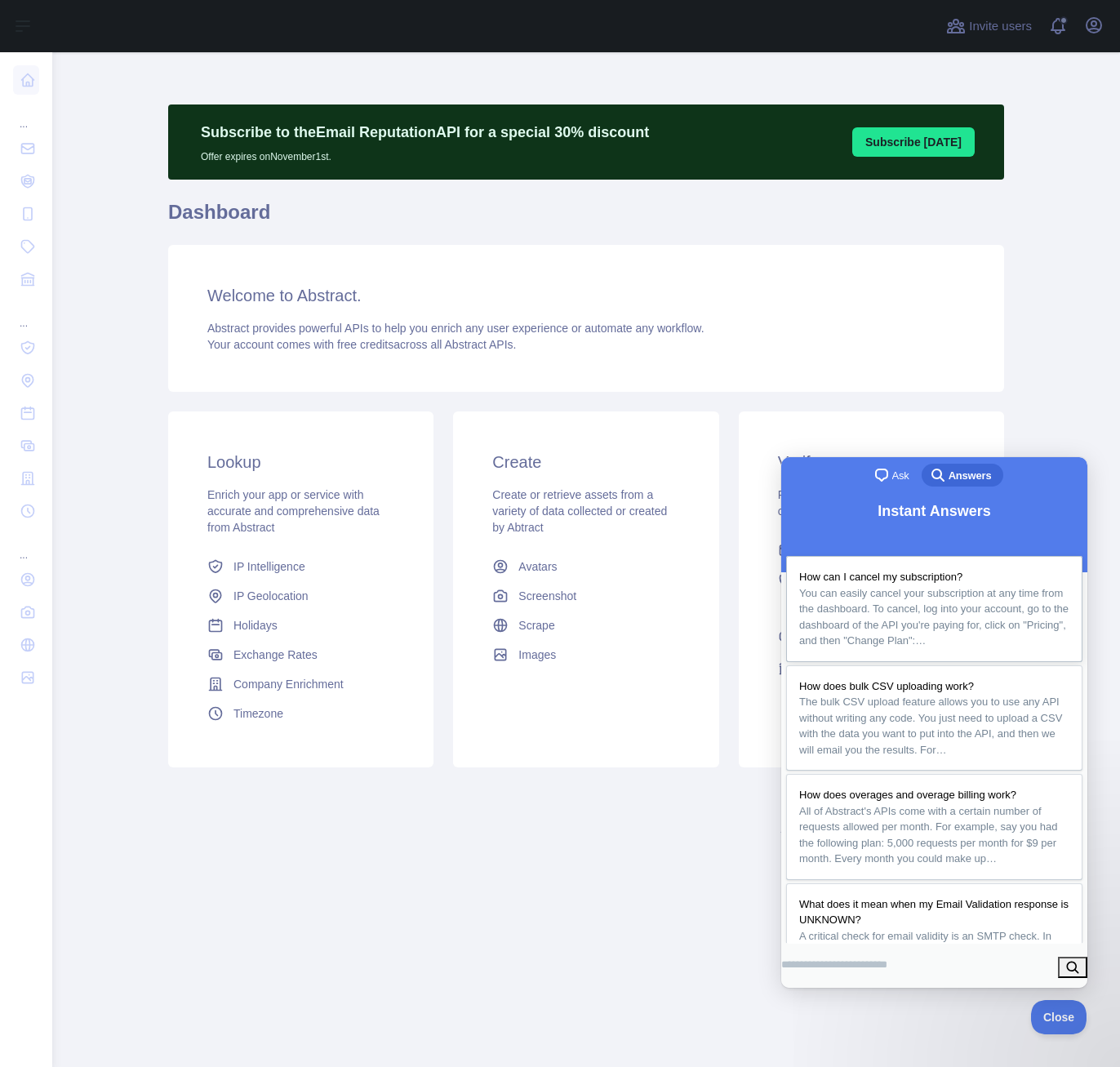
click at [885, 647] on span "You can easily cancel your subscription at any time from the dashboard. To canc…" at bounding box center [934, 617] width 270 height 60
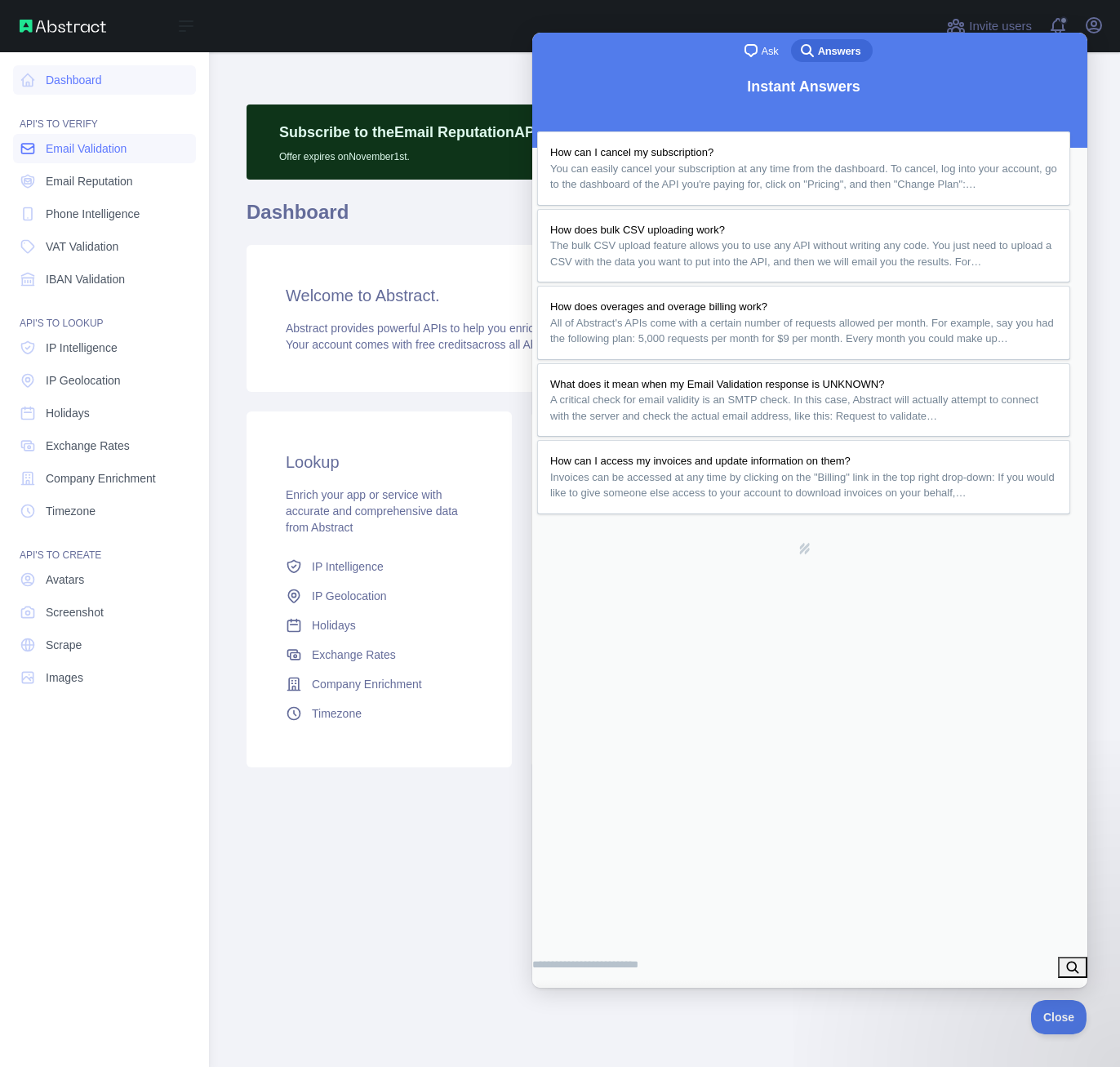
click at [55, 149] on span "Email Validation" at bounding box center [86, 148] width 81 height 17
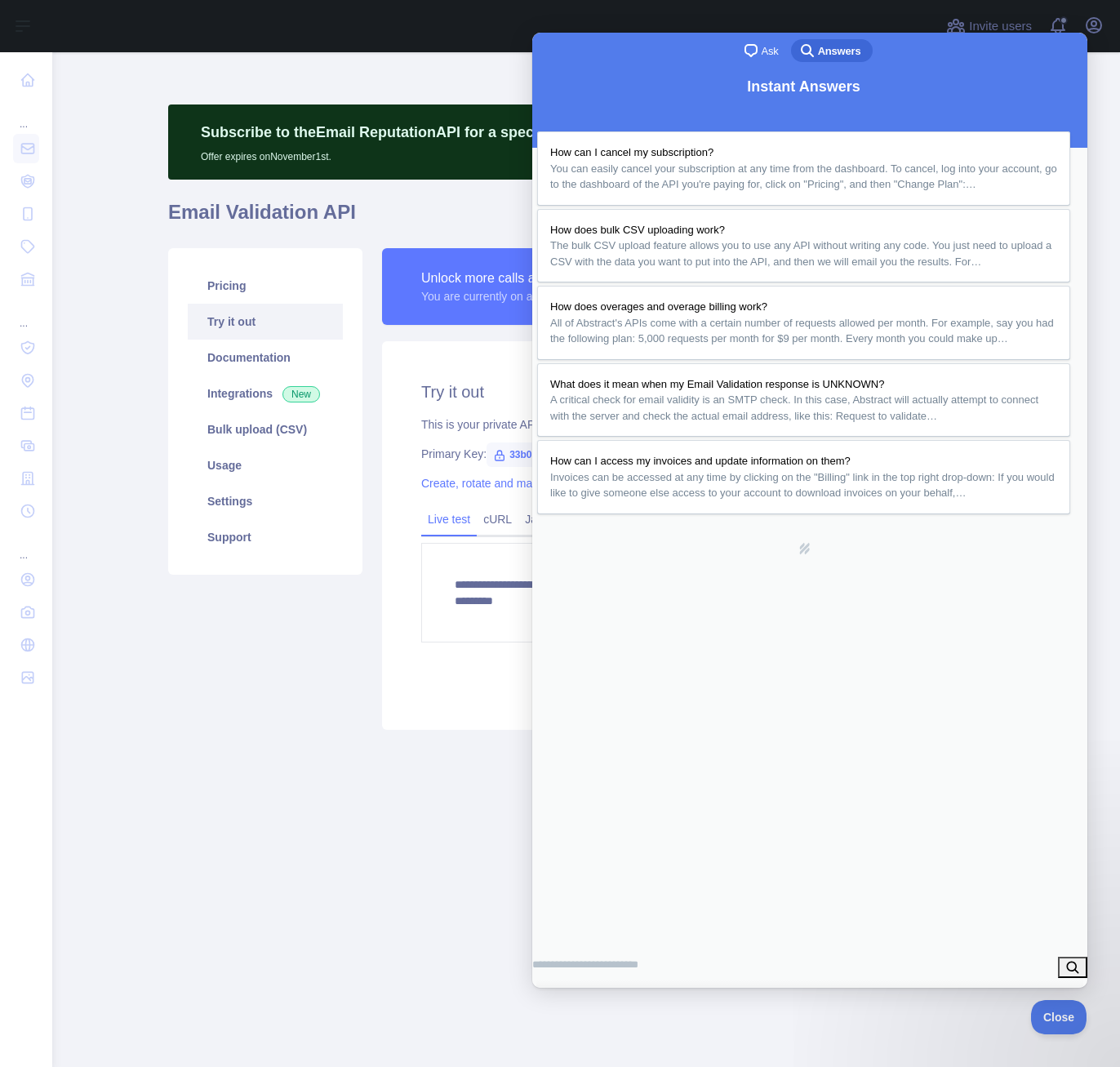
click at [343, 714] on div "Pricing Try it out Documentation Integrations New Bulk upload (CSV) Usage Setti…" at bounding box center [266, 489] width 214 height 482
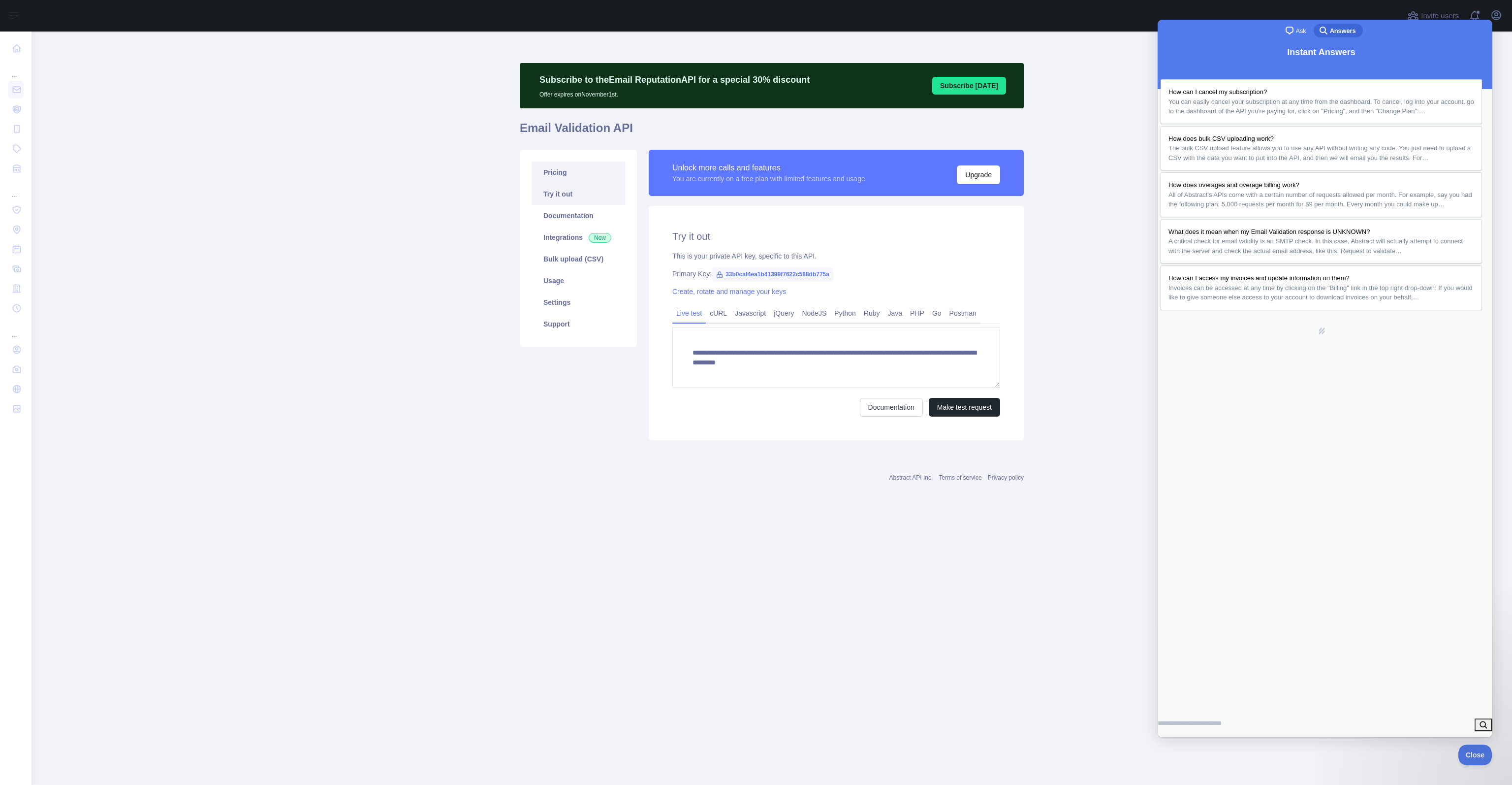
click at [571, 176] on link "Pricing" at bounding box center [578, 172] width 93 height 22
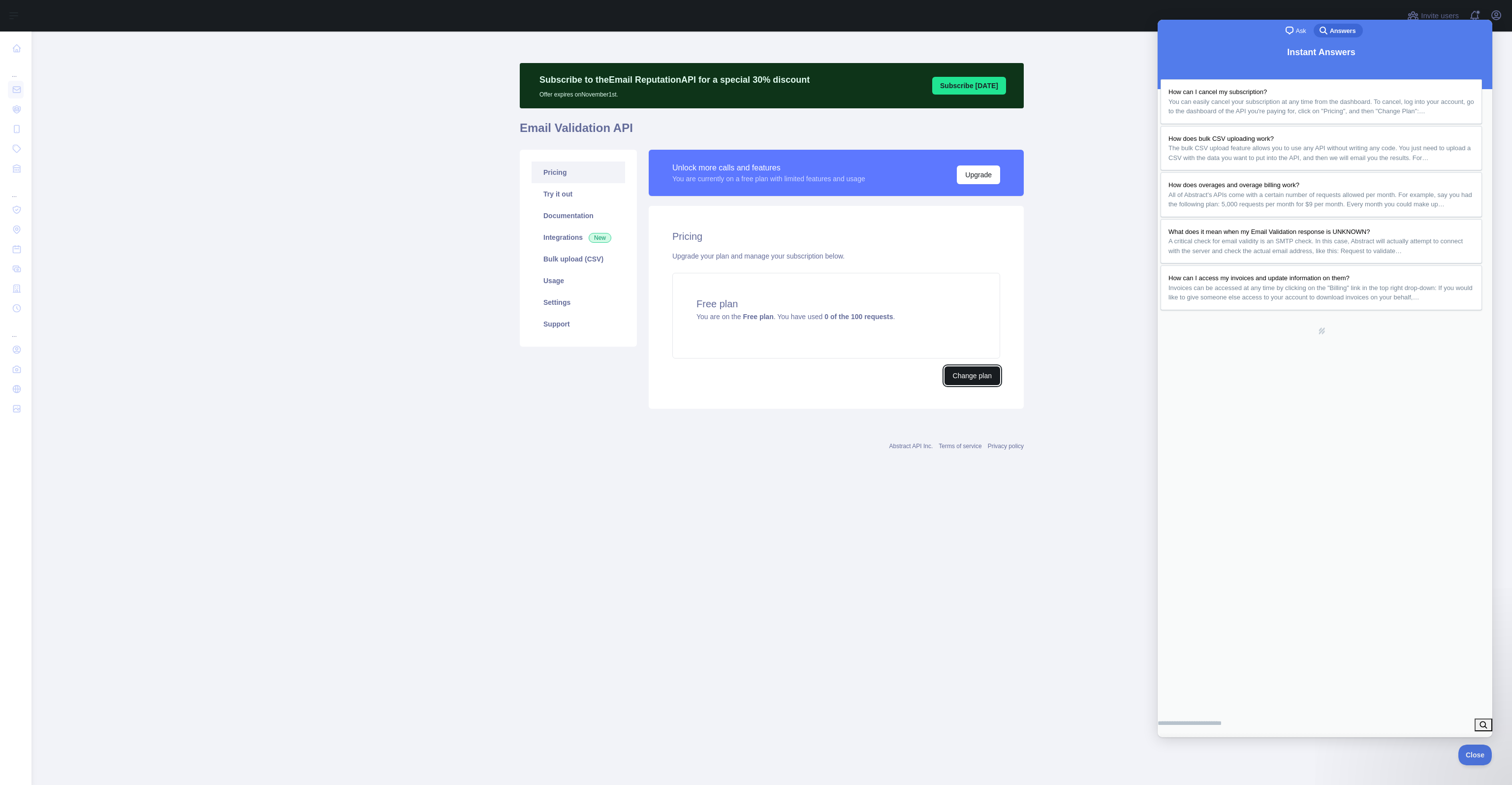
click at [973, 373] on button "Change plan" at bounding box center [972, 376] width 56 height 19
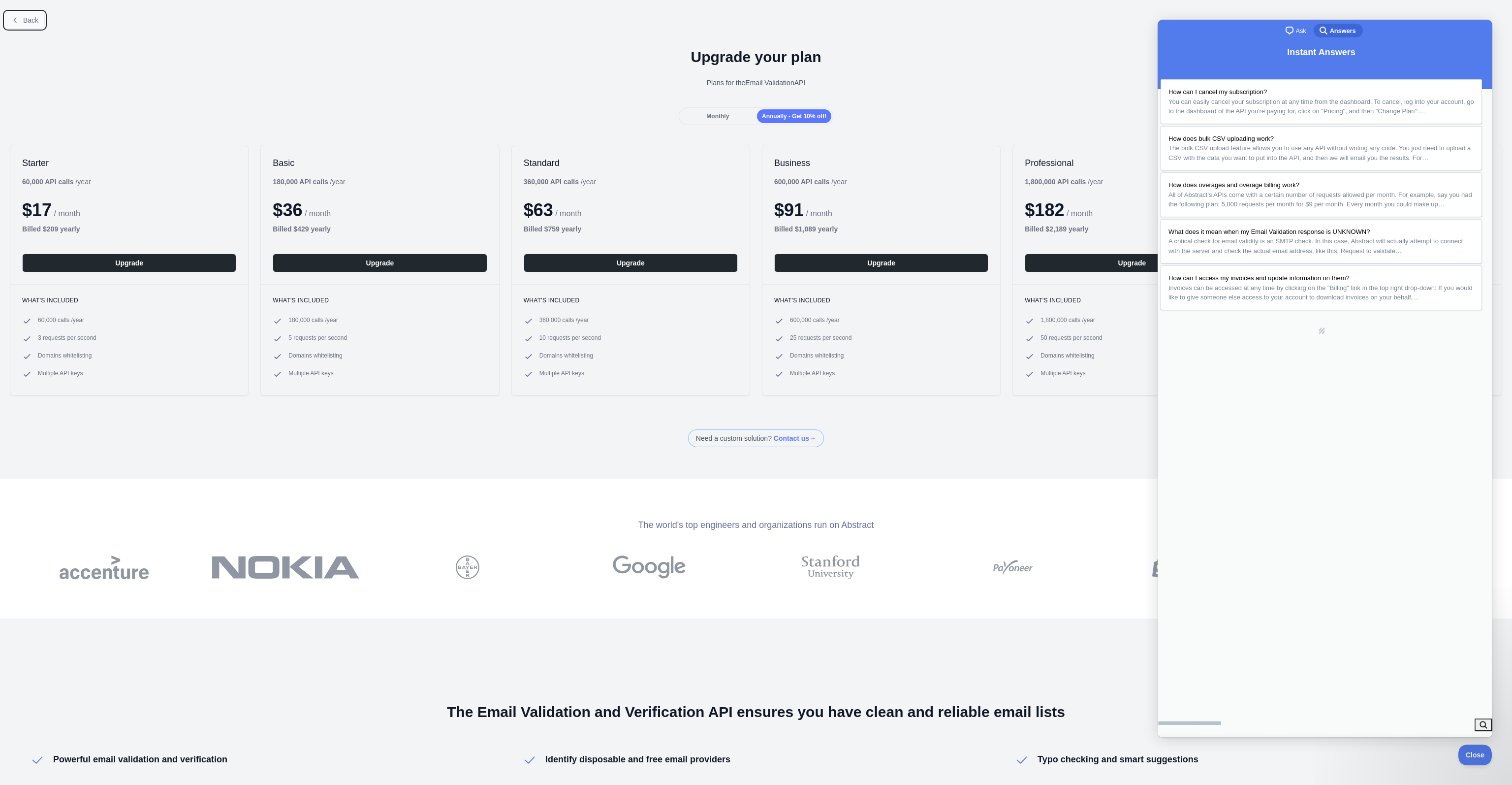
click at [16, 20] on icon at bounding box center [15, 20] width 8 height 8
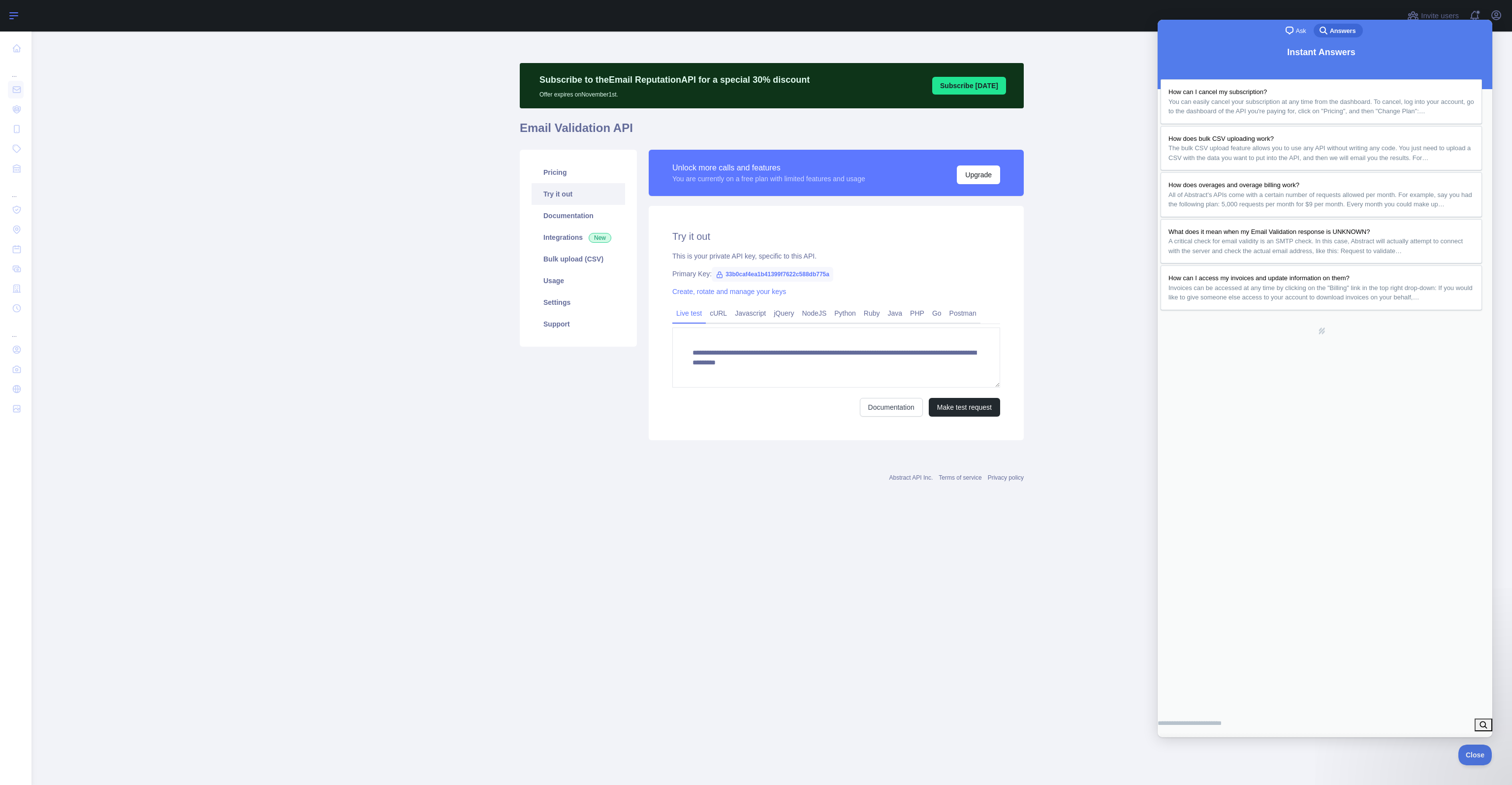
click at [20, 20] on button "Open sidebar" at bounding box center [14, 16] width 28 height 12
click at [21, 49] on icon at bounding box center [16, 48] width 10 height 10
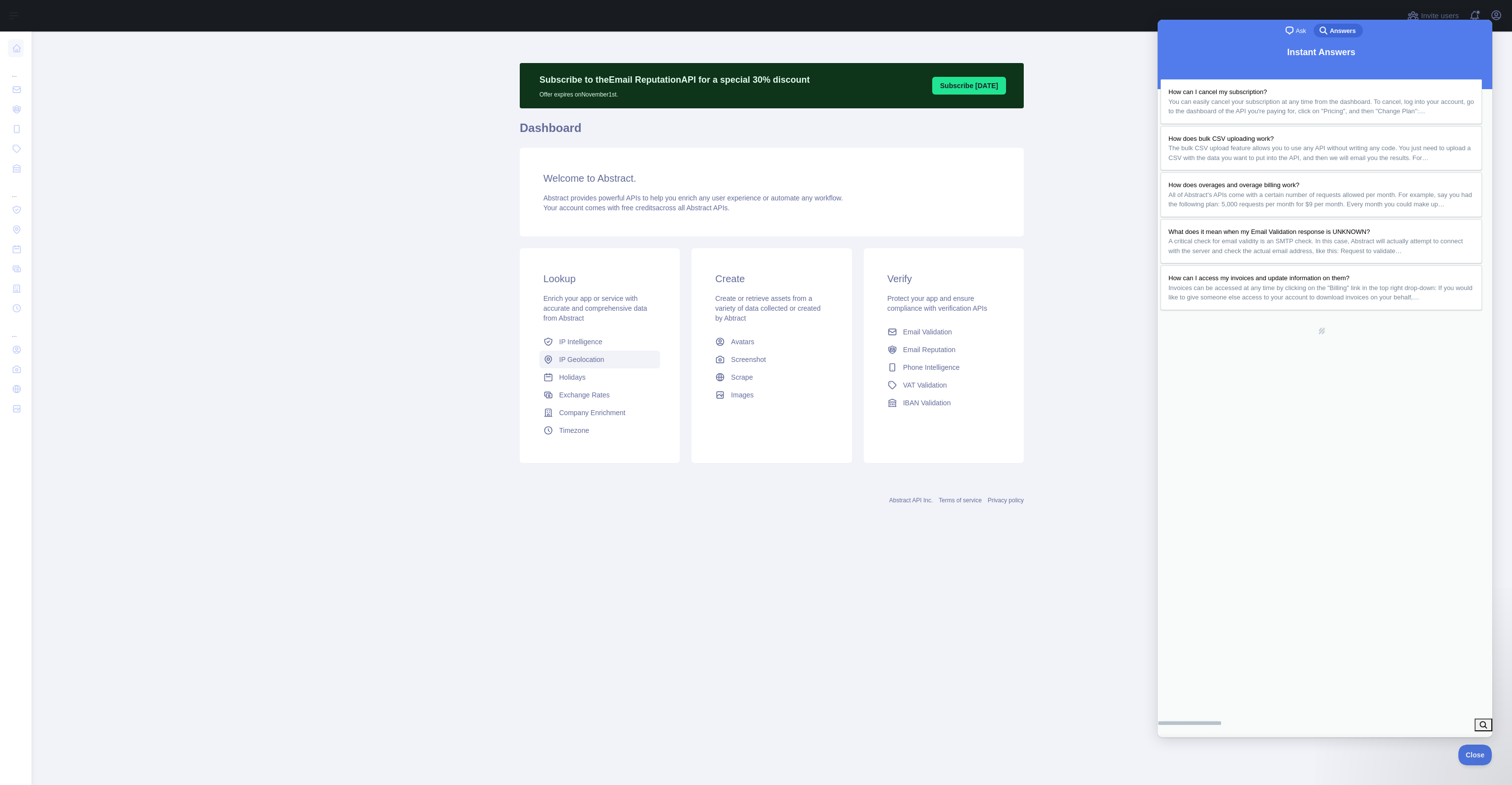
click at [582, 364] on span "IP Geolocation" at bounding box center [582, 359] width 45 height 10
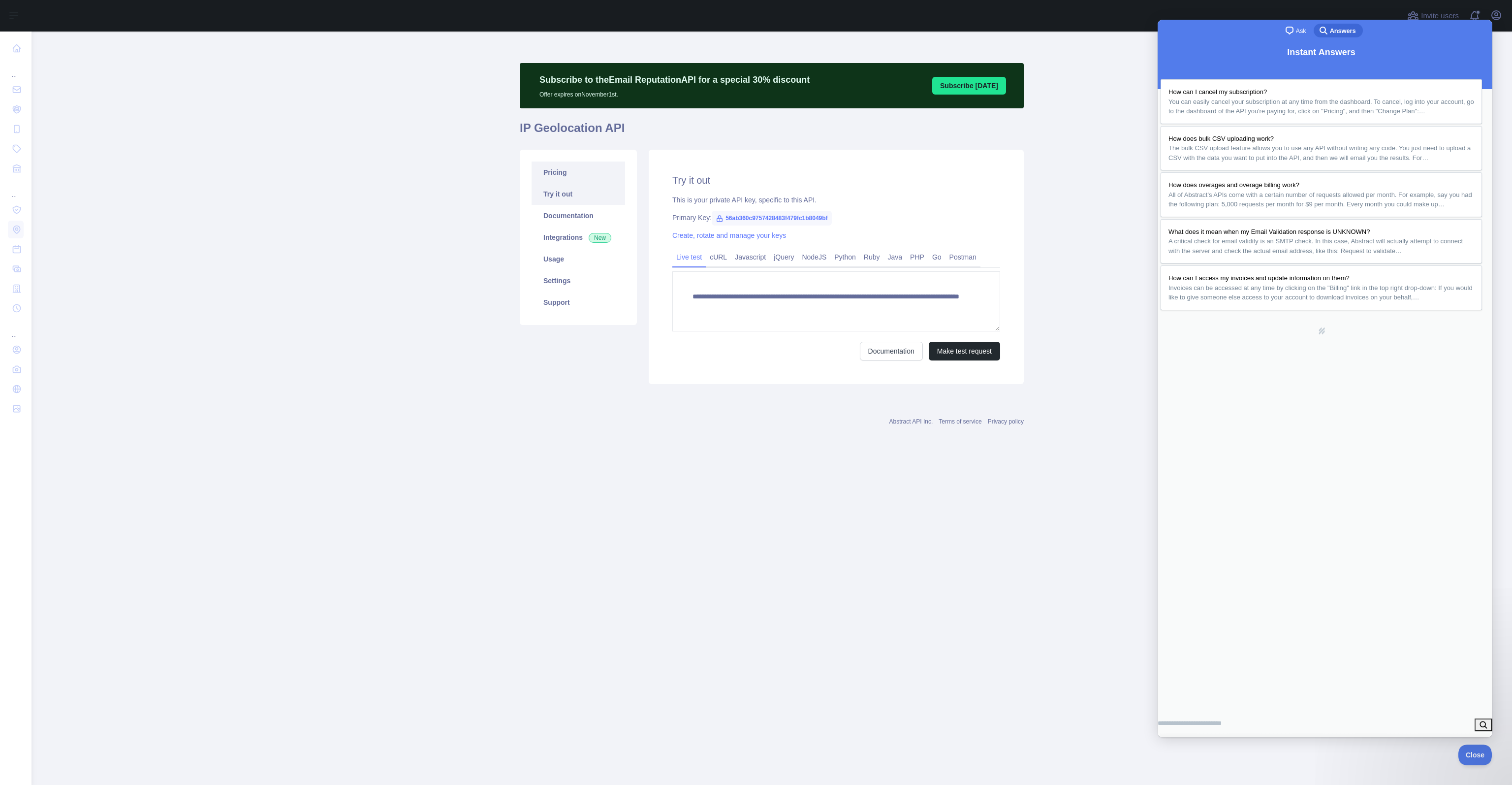
click at [572, 172] on link "Pricing" at bounding box center [578, 172] width 93 height 22
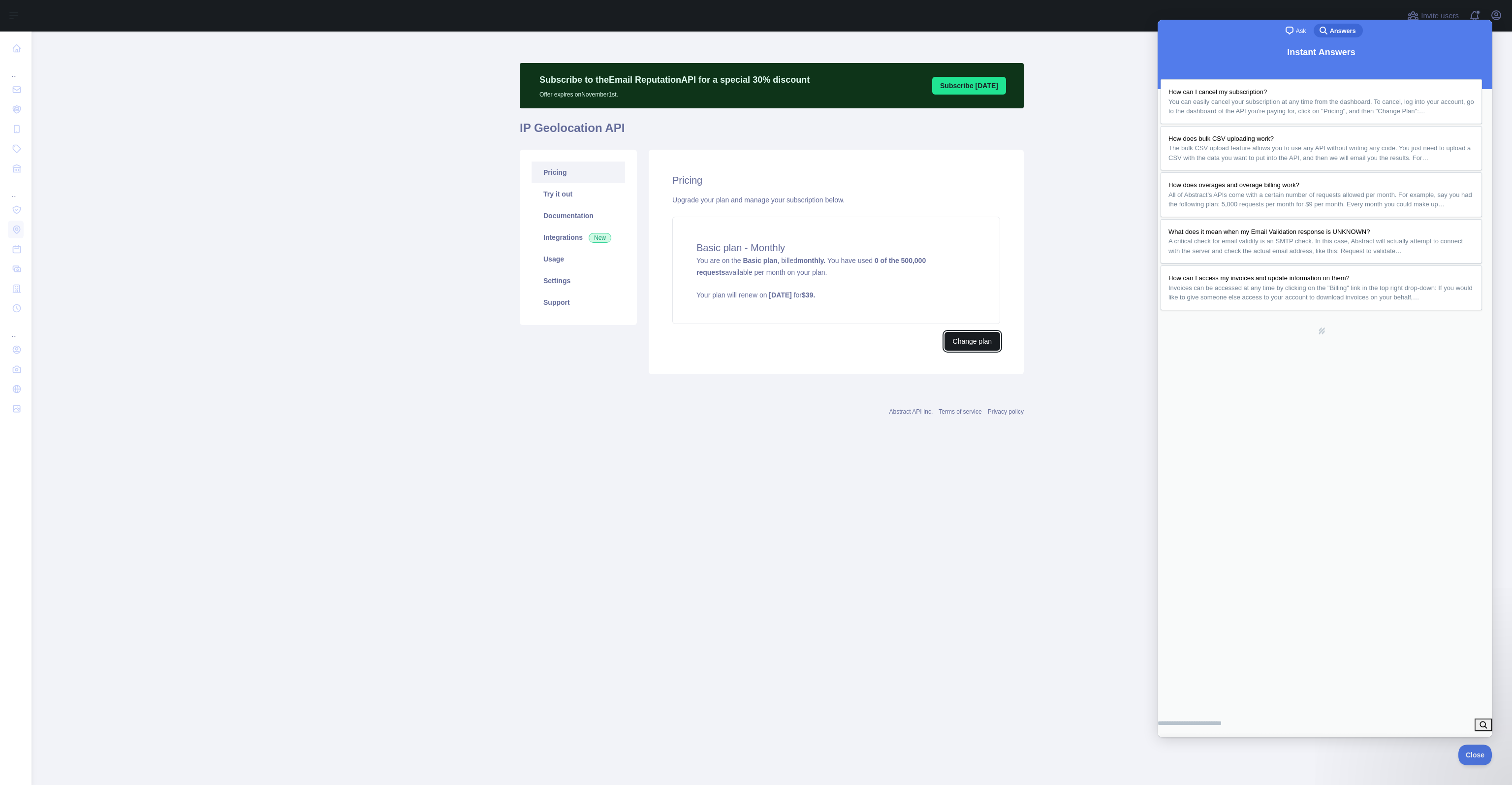
click at [970, 343] on button "Change plan" at bounding box center [972, 341] width 56 height 19
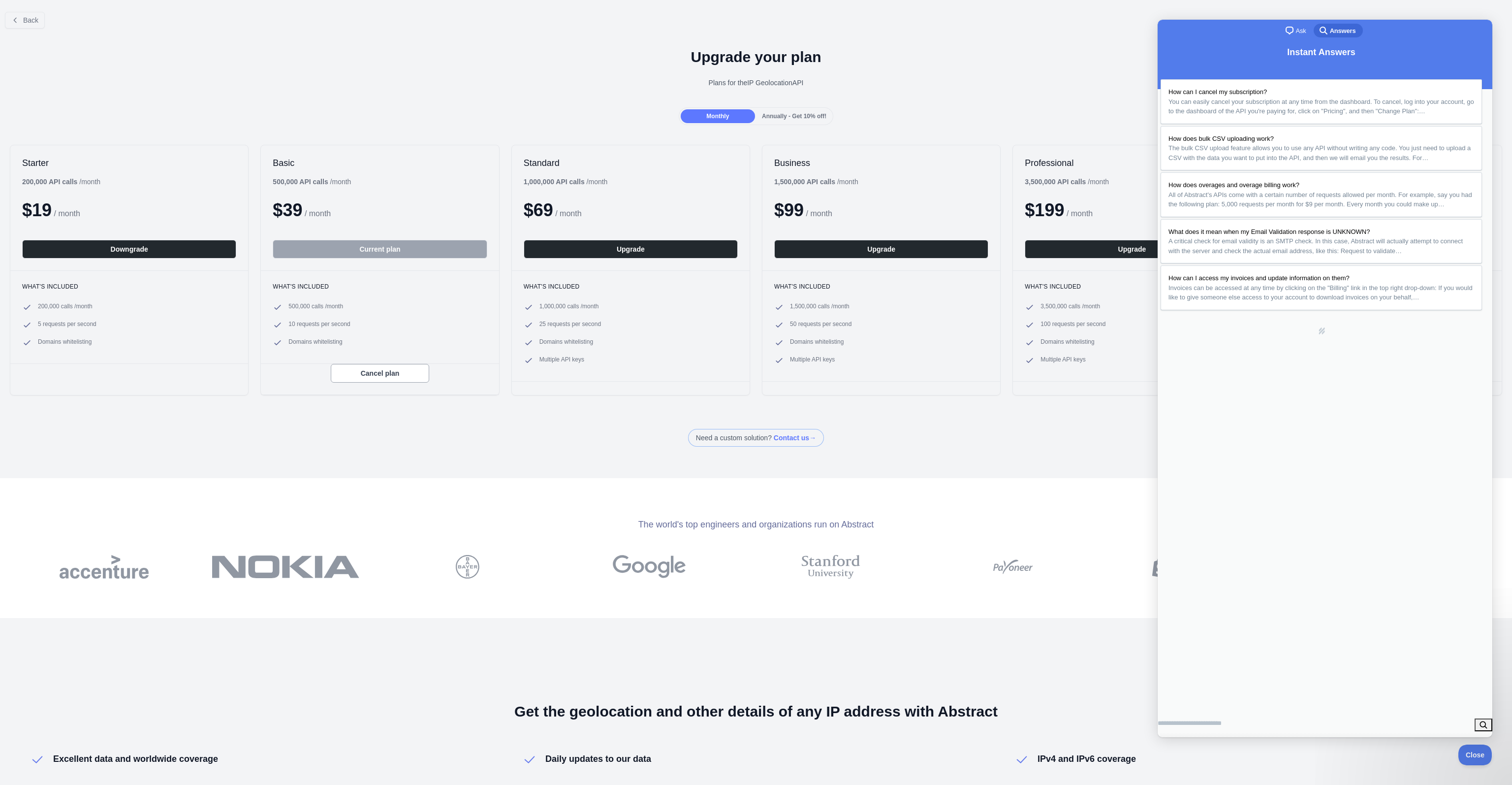
click at [1178, 742] on button "Close" at bounding box center [1169, 749] width 18 height 13
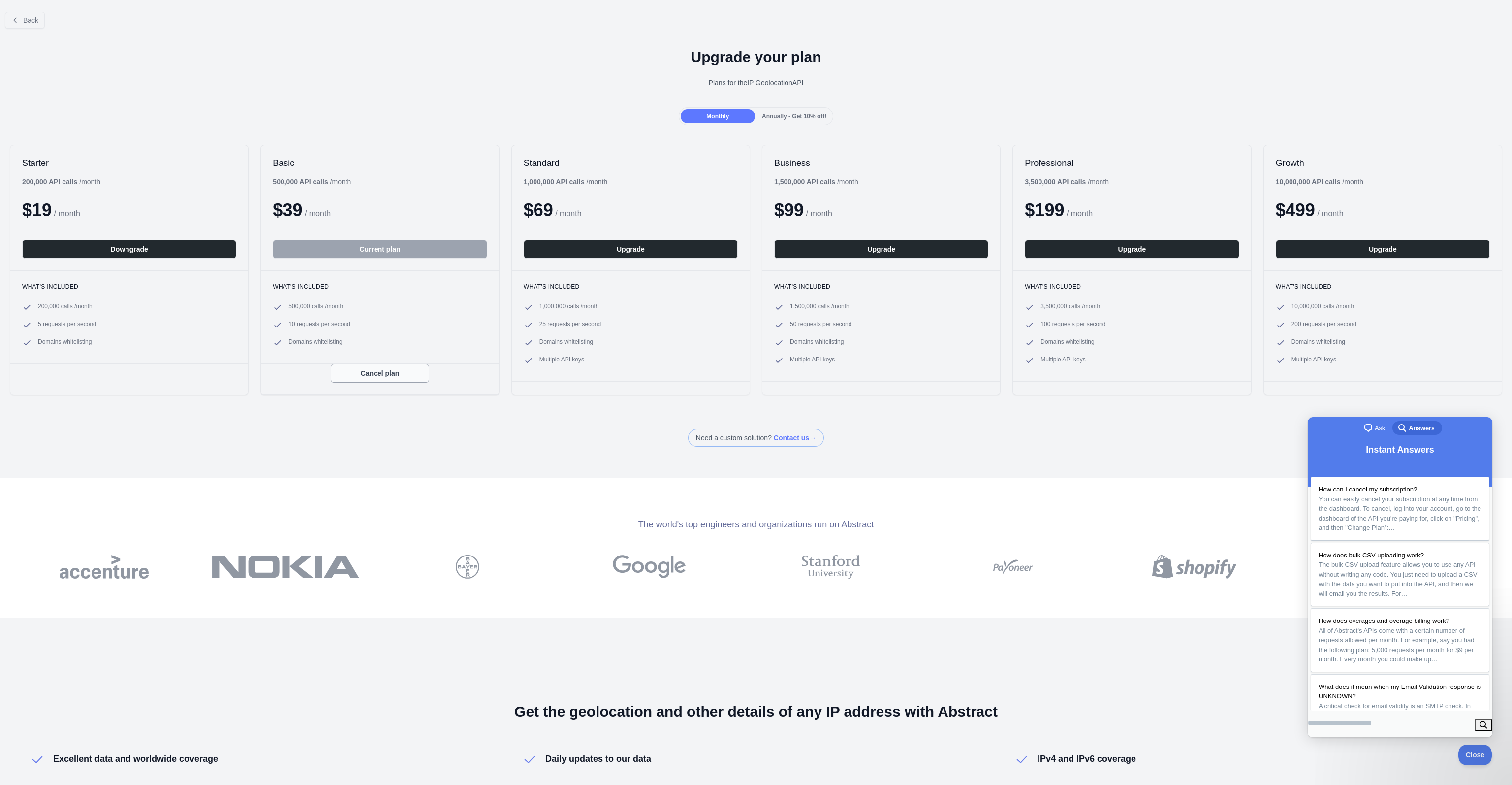
click at [369, 374] on button "Cancel plan" at bounding box center [380, 373] width 99 height 19
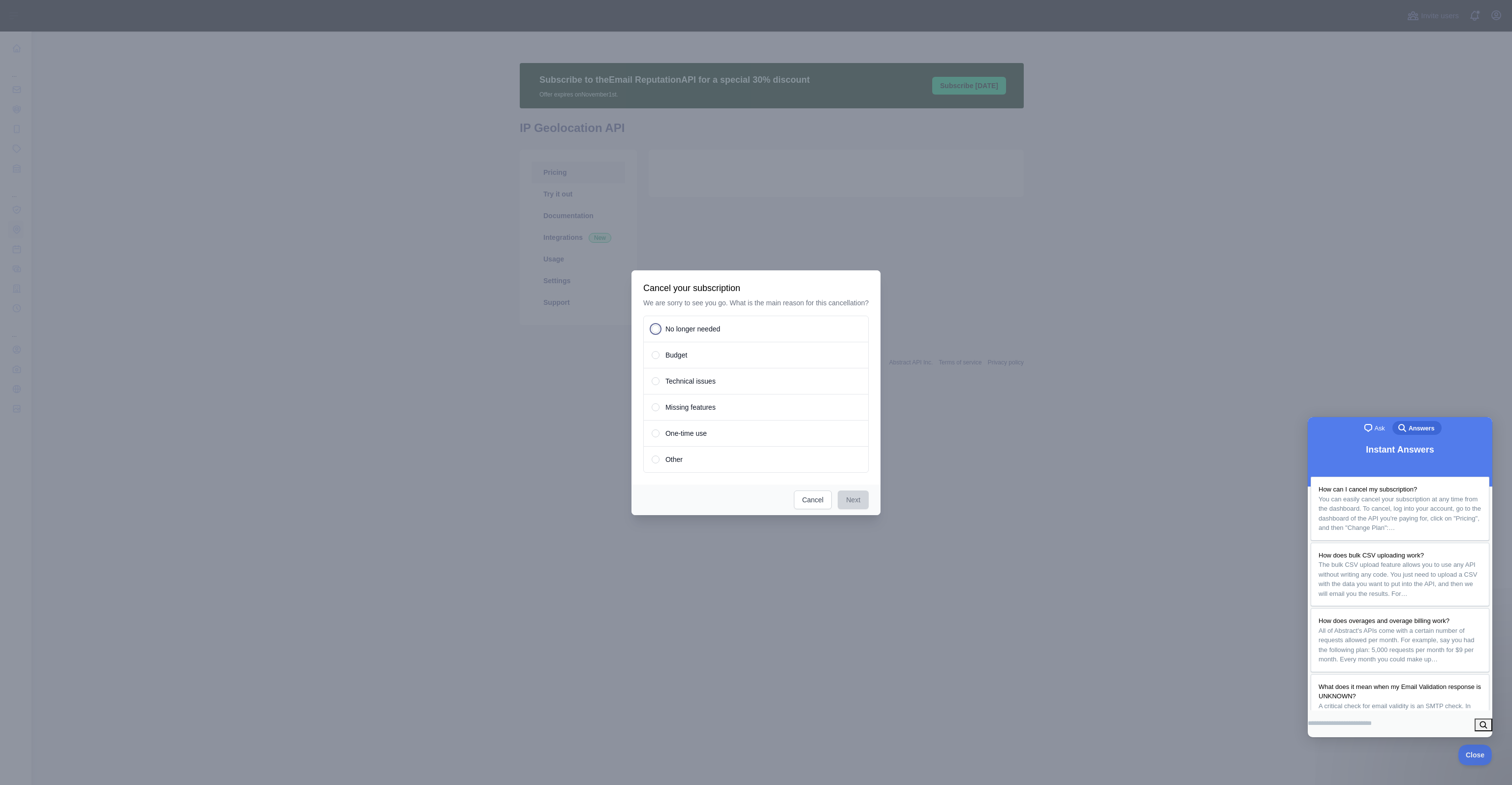
click at [687, 329] on span "No longer needed" at bounding box center [693, 329] width 55 height 10
click at [857, 498] on button "Next" at bounding box center [853, 500] width 31 height 19
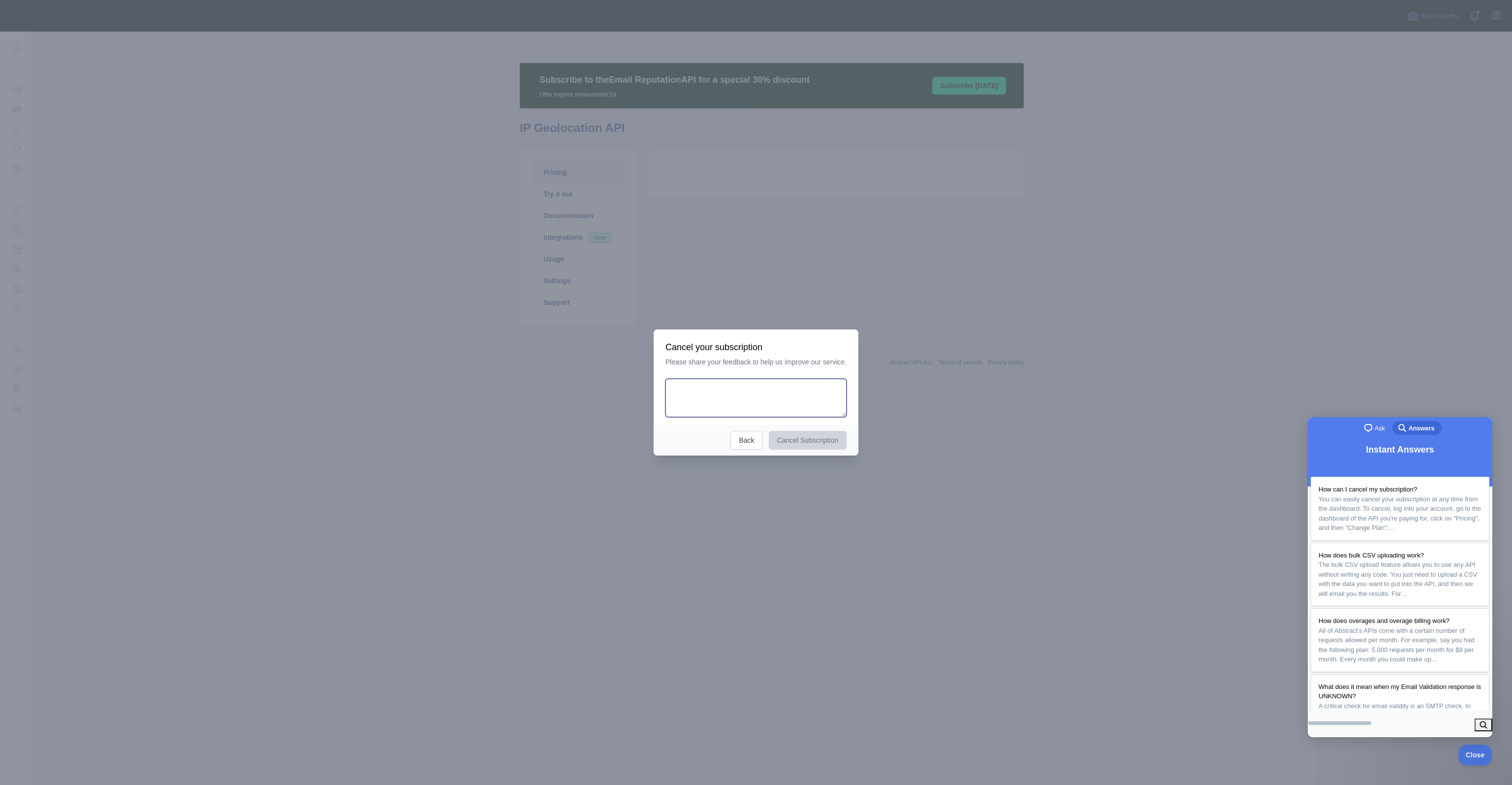
click at [767, 400] on textarea at bounding box center [756, 397] width 181 height 38
type textarea "**********"
click at [792, 436] on button "Cancel Subscription" at bounding box center [808, 440] width 78 height 19
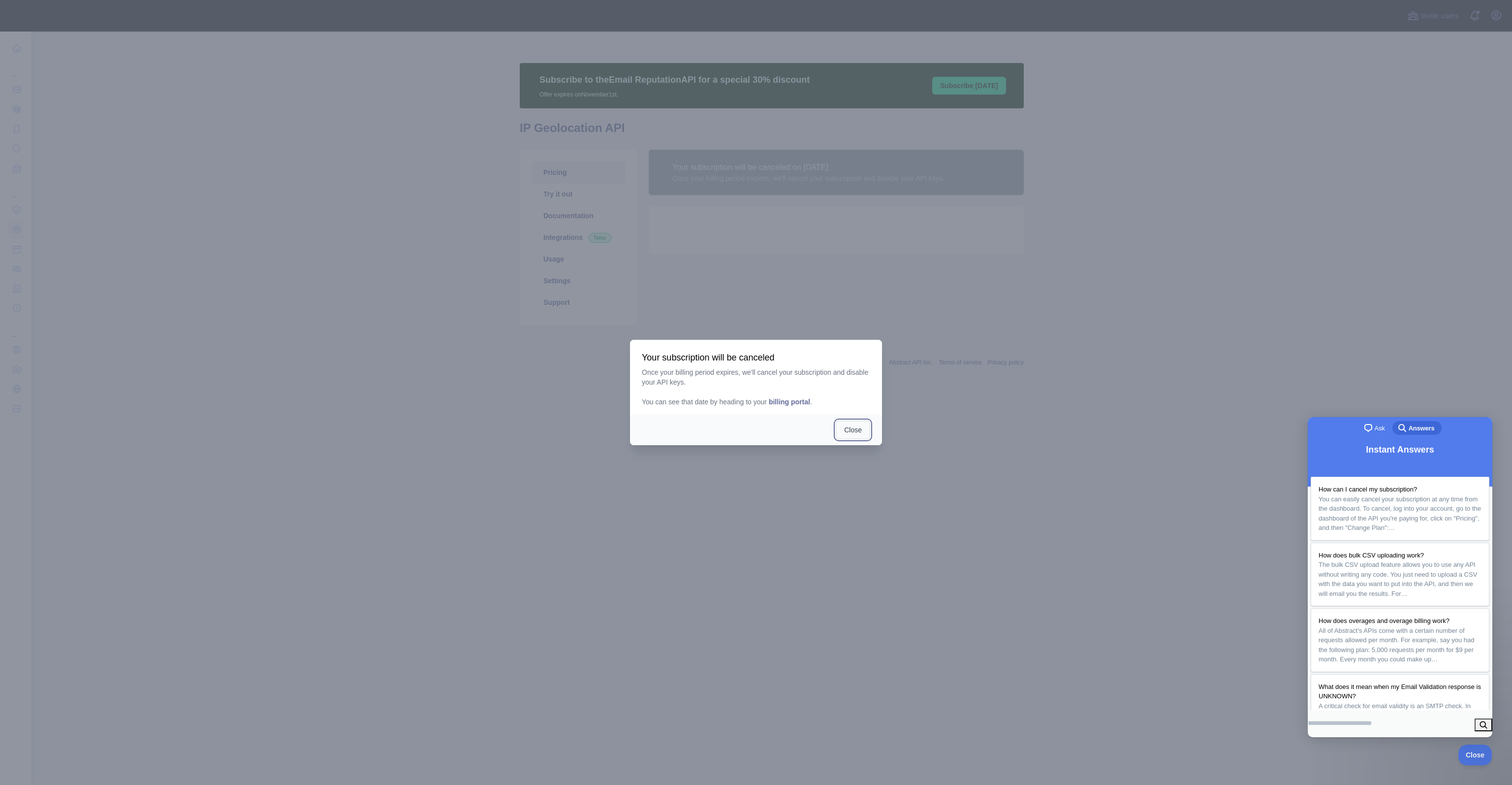
click at [856, 430] on button "Close" at bounding box center [853, 430] width 35 height 19
